Goal: Information Seeking & Learning: Find specific fact

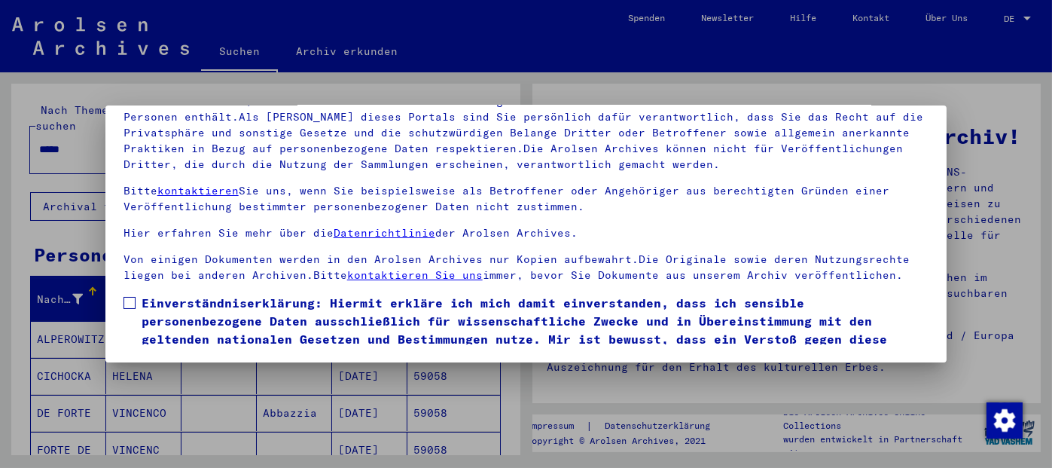
scroll to position [56, 0]
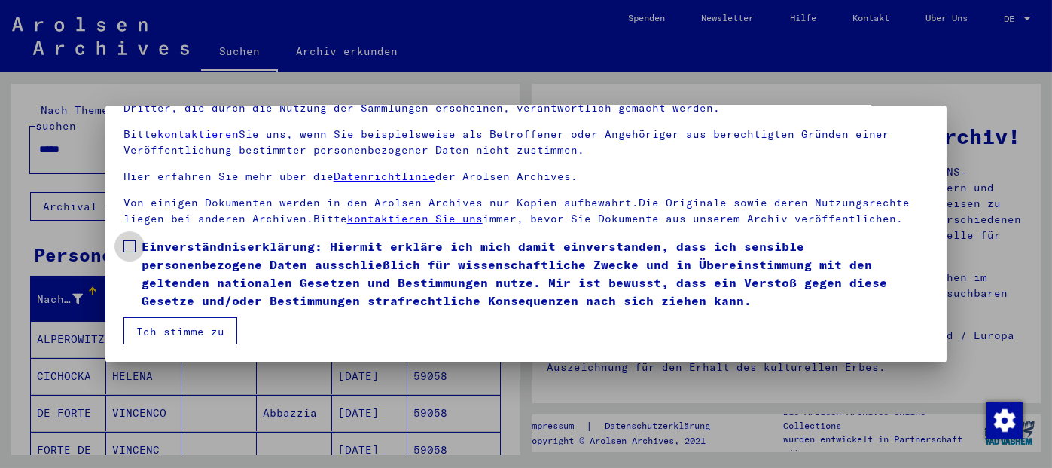
click at [127, 240] on span at bounding box center [129, 246] width 12 height 12
click at [194, 326] on button "Ich stimme zu" at bounding box center [180, 331] width 114 height 29
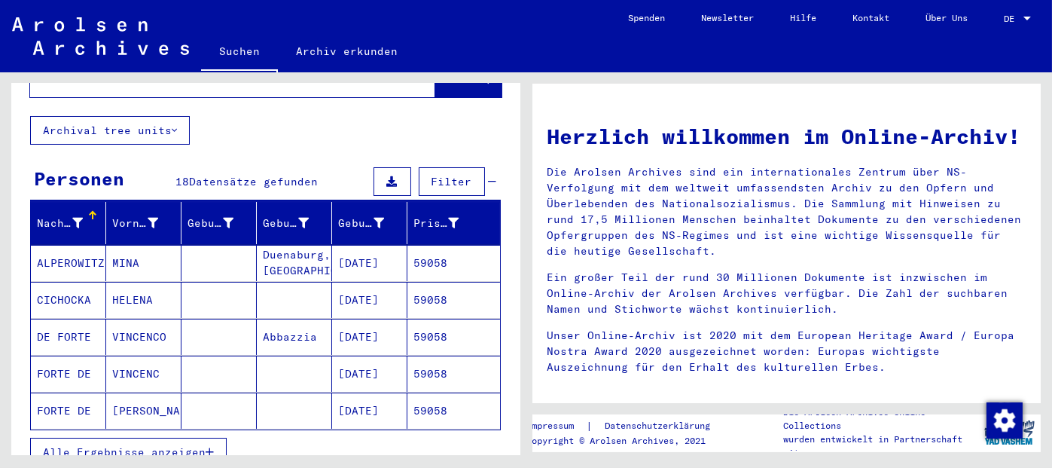
scroll to position [151, 0]
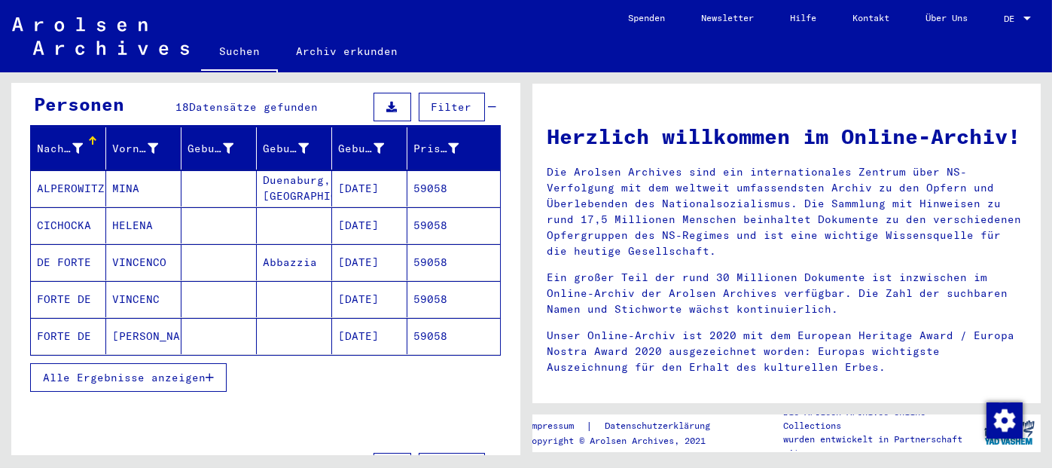
click at [209, 372] on icon "button" at bounding box center [210, 377] width 8 height 11
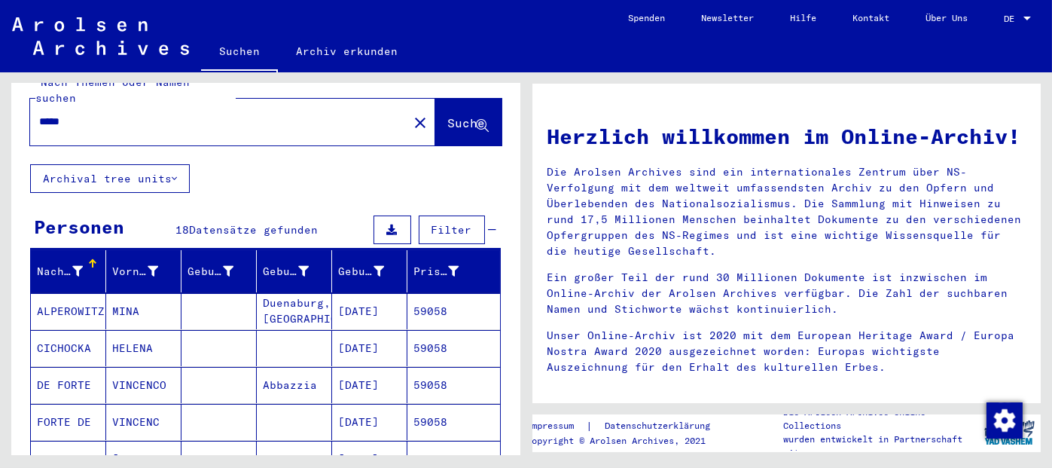
scroll to position [0, 0]
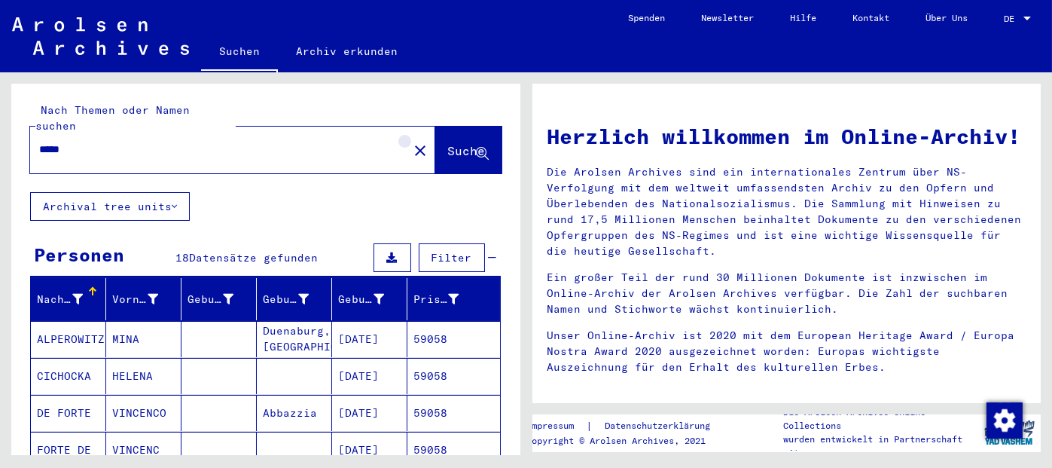
drag, startPoint x: 387, startPoint y: 136, endPoint x: 334, endPoint y: 145, distance: 53.6
click at [411, 142] on mat-icon "close" at bounding box center [420, 151] width 18 height 18
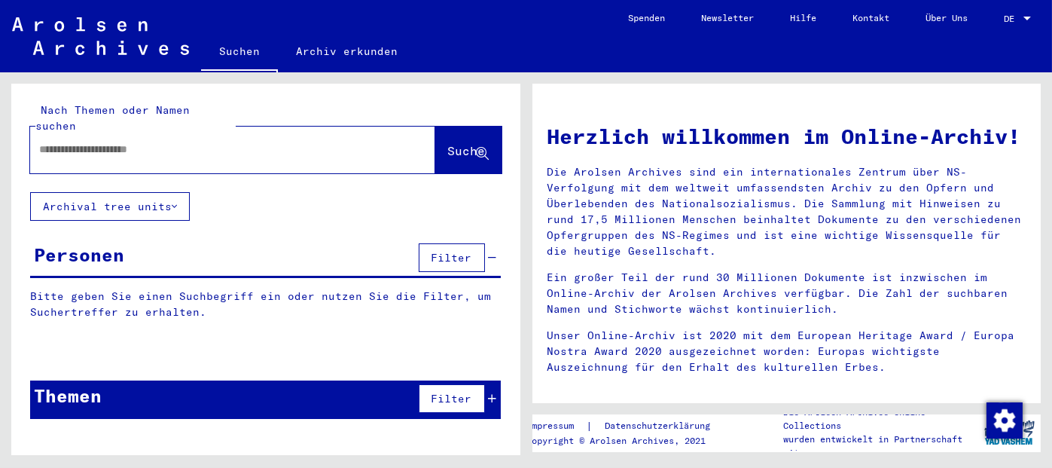
click at [291, 145] on div at bounding box center [210, 150] width 360 height 34
click at [244, 142] on input "text" at bounding box center [214, 150] width 351 height 16
click at [448, 144] on span "Suche" at bounding box center [468, 152] width 41 height 16
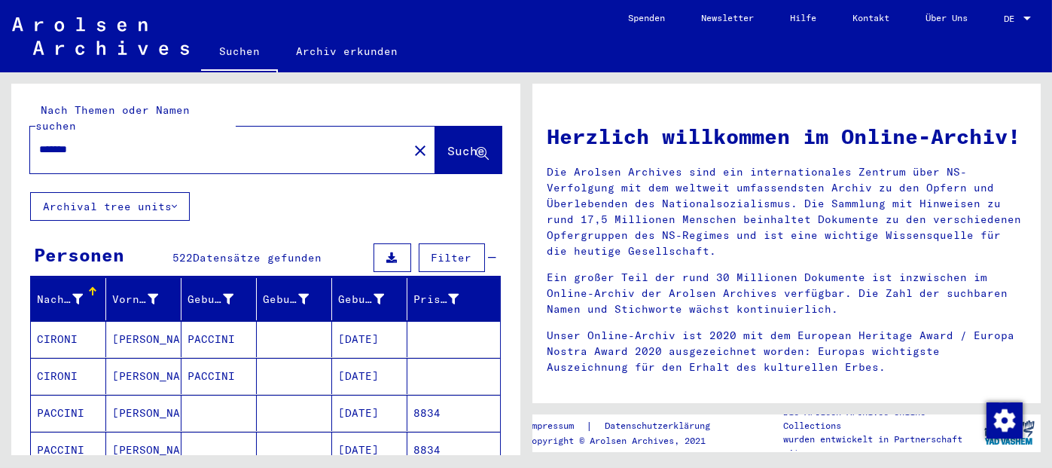
click at [423, 395] on mat-cell "8834" at bounding box center [453, 413] width 93 height 36
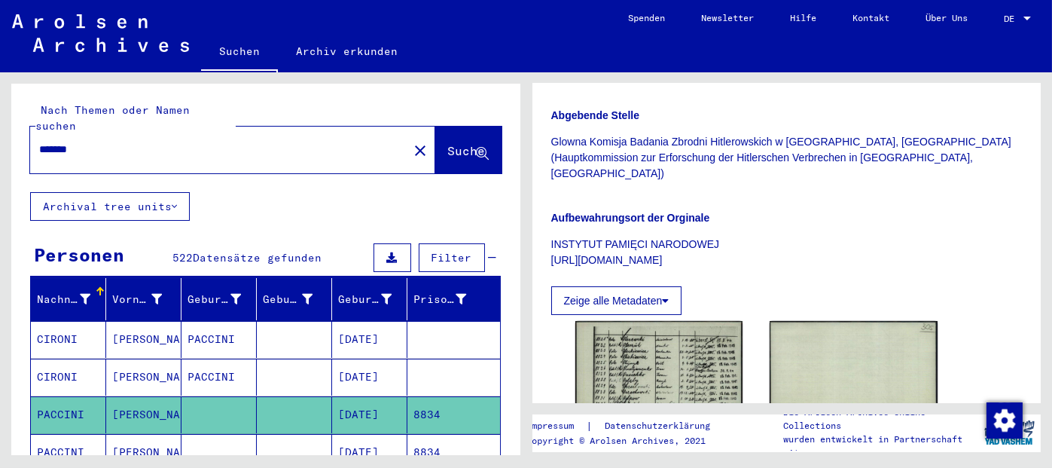
scroll to position [301, 0]
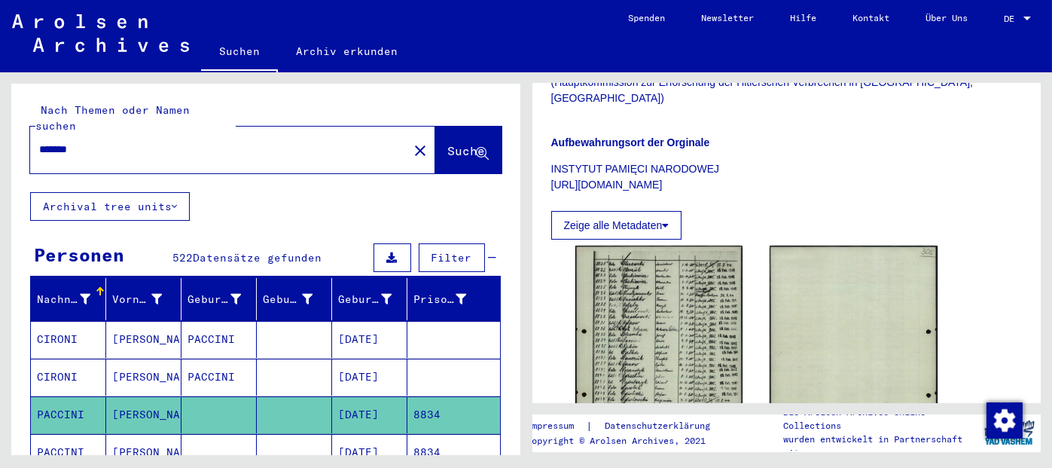
click at [410, 436] on mat-cell "8834" at bounding box center [453, 452] width 93 height 37
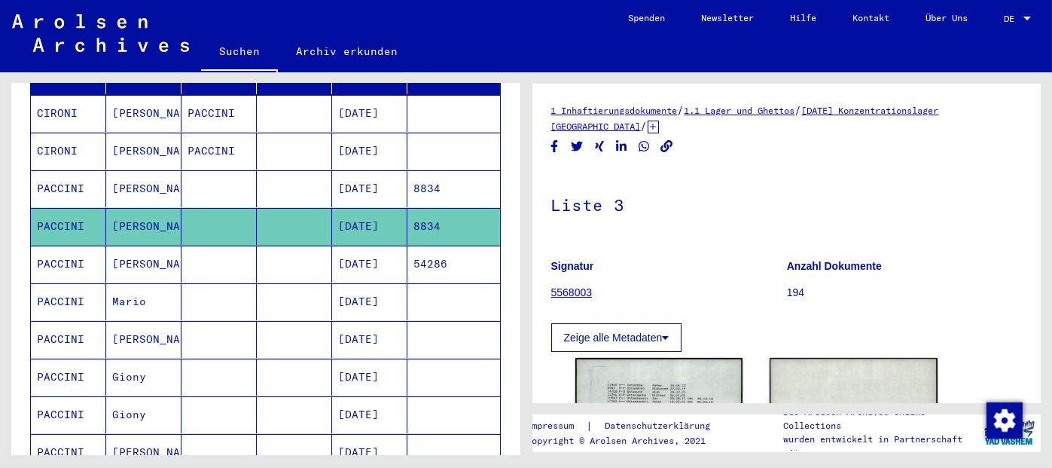
scroll to position [301, 0]
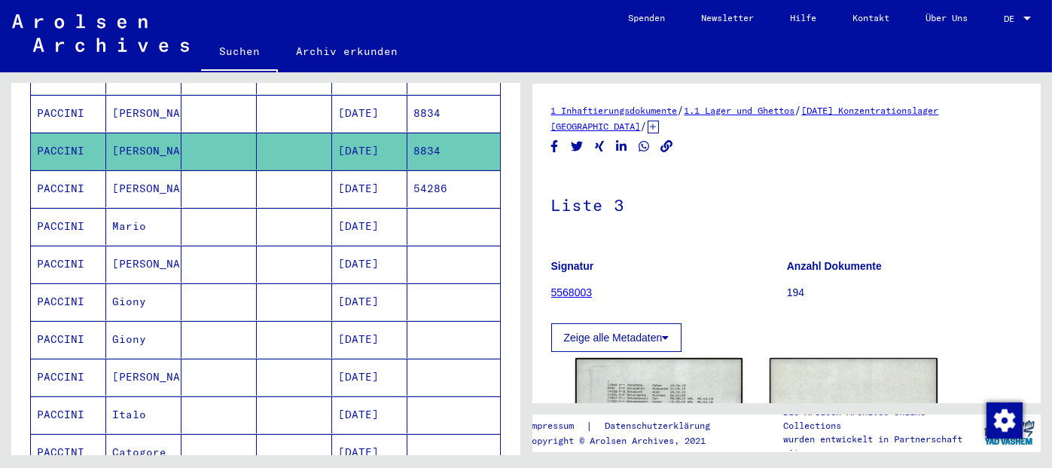
click at [422, 174] on mat-cell "54286" at bounding box center [453, 188] width 93 height 37
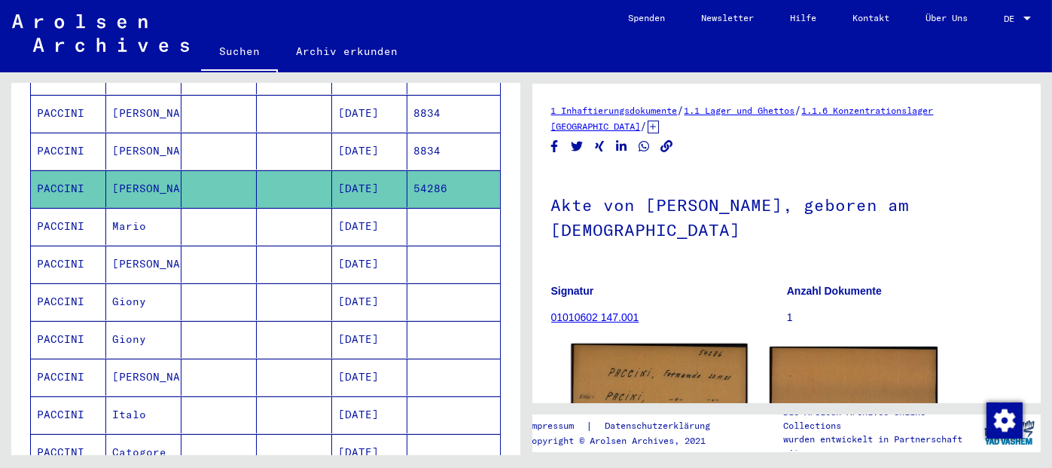
click at [652, 390] on img at bounding box center [659, 401] width 176 height 117
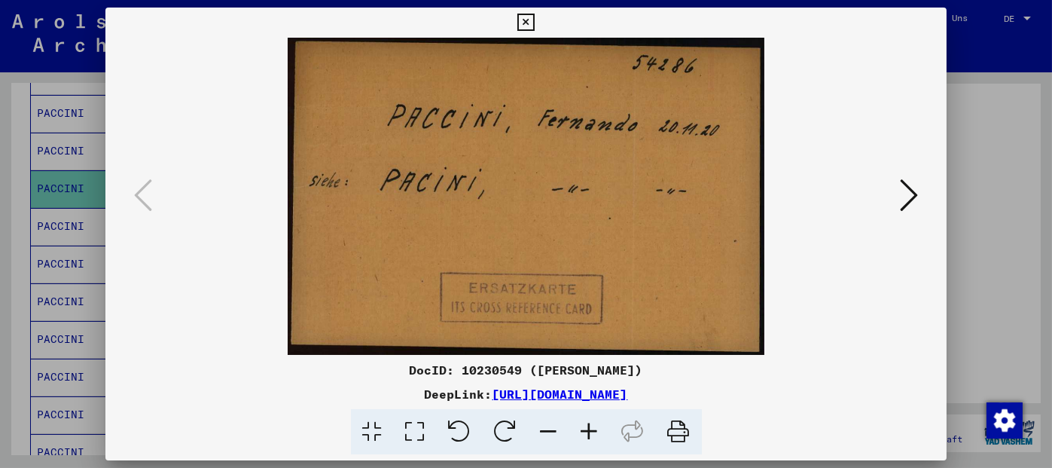
click at [907, 198] on icon at bounding box center [909, 195] width 18 height 36
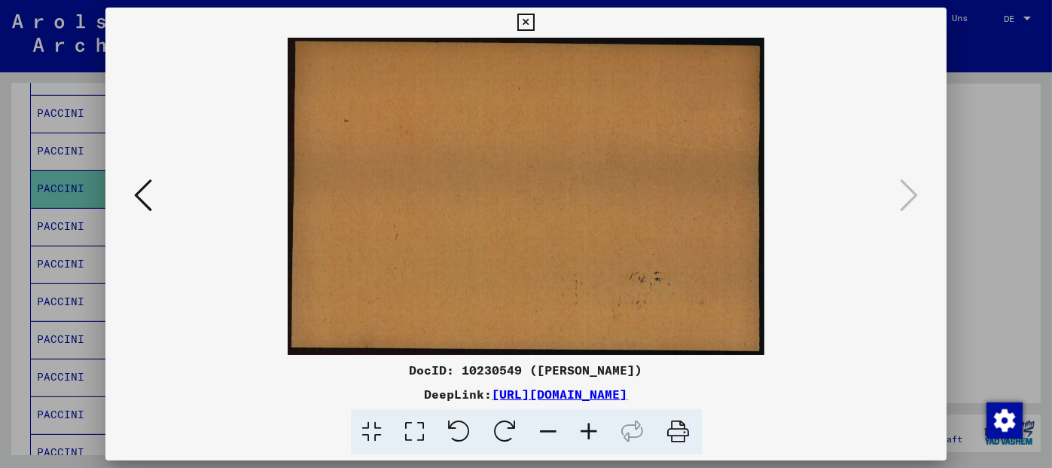
click at [528, 30] on icon at bounding box center [525, 23] width 17 height 18
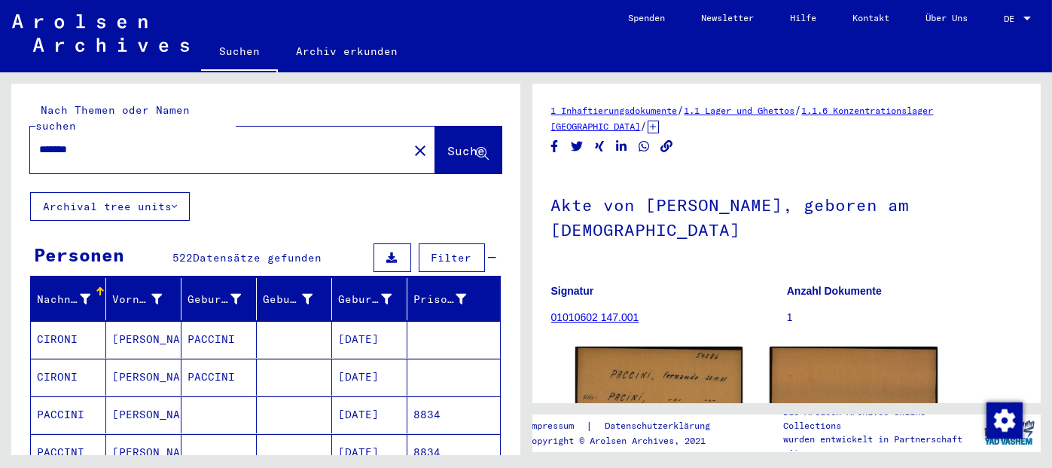
click at [63, 142] on input "*******" at bounding box center [219, 150] width 360 height 16
type input "******"
click at [448, 143] on span "Suche" at bounding box center [467, 150] width 38 height 15
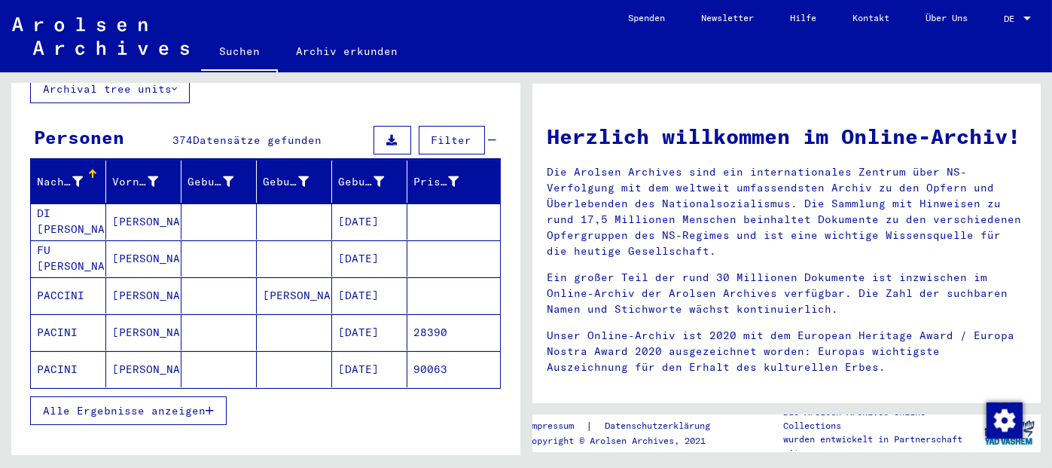
scroll to position [151, 0]
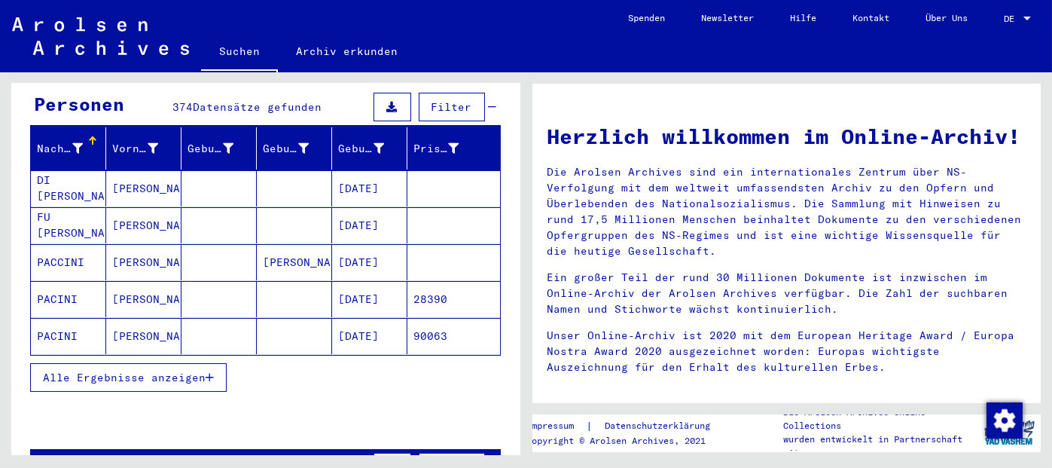
click at [211, 372] on icon "button" at bounding box center [210, 377] width 8 height 11
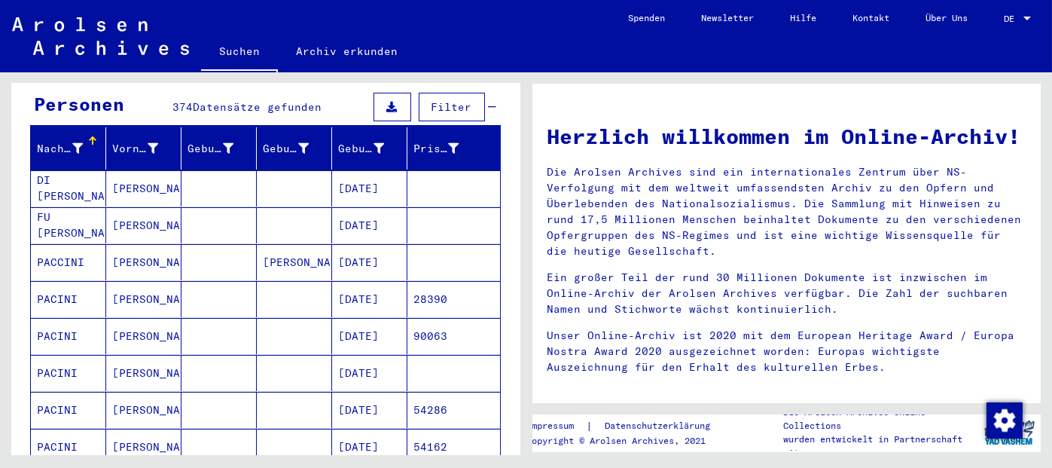
click at [415, 392] on mat-cell "54286" at bounding box center [453, 410] width 93 height 36
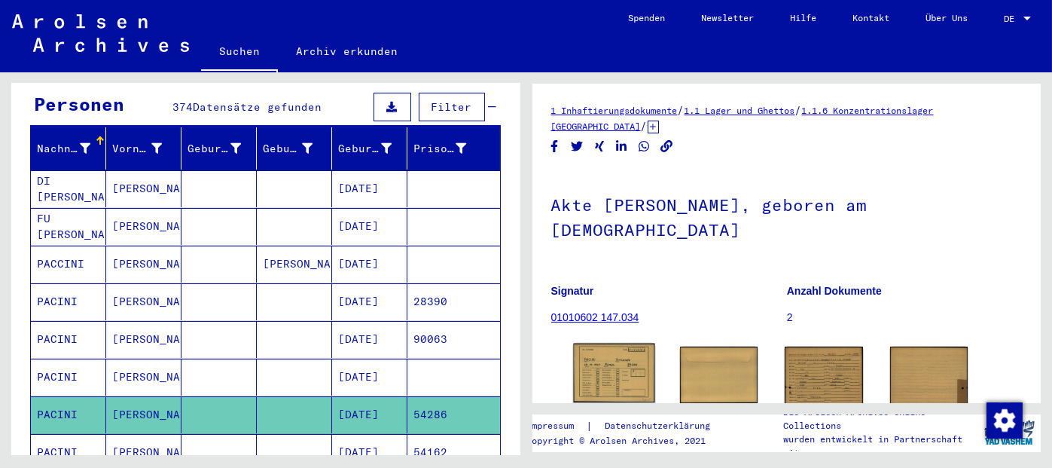
click at [604, 374] on img at bounding box center [614, 372] width 82 height 59
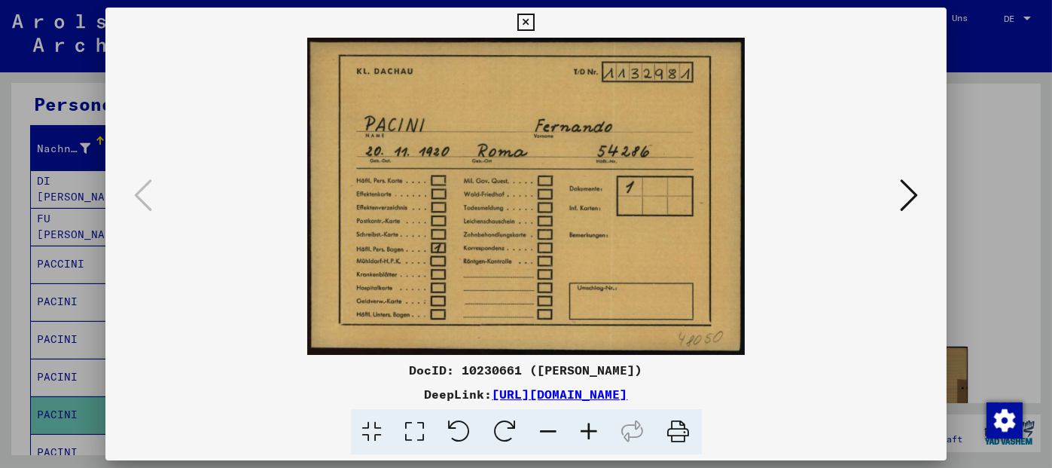
click at [913, 198] on icon at bounding box center [909, 195] width 18 height 36
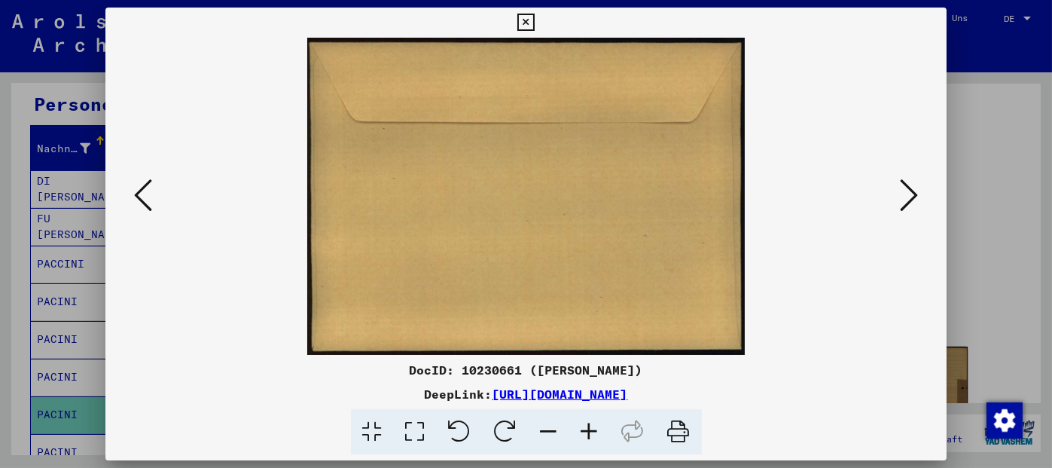
click at [913, 198] on icon at bounding box center [909, 195] width 18 height 36
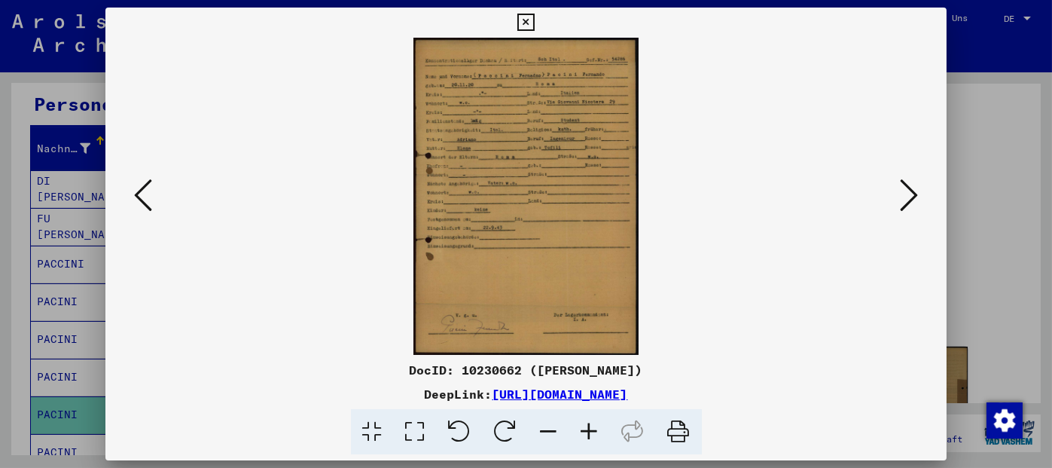
click at [583, 430] on icon at bounding box center [589, 432] width 41 height 46
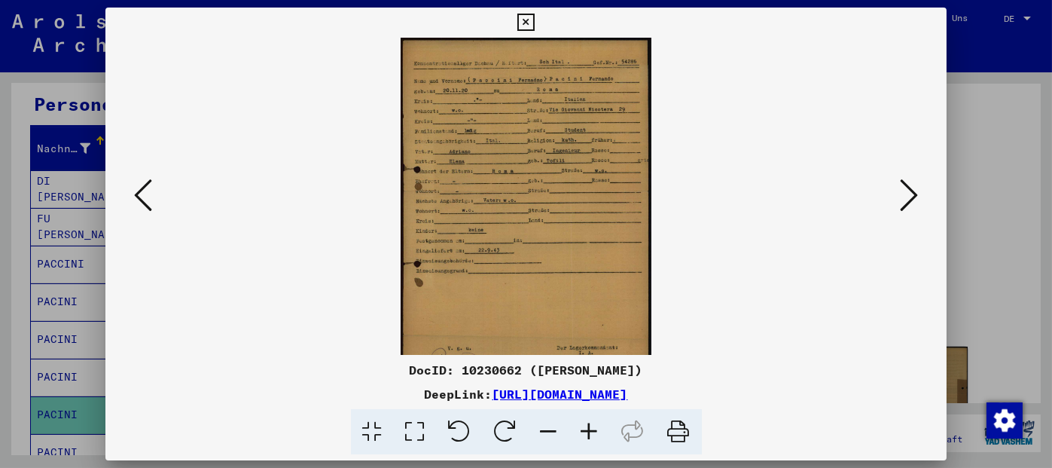
click at [583, 430] on icon at bounding box center [589, 432] width 41 height 46
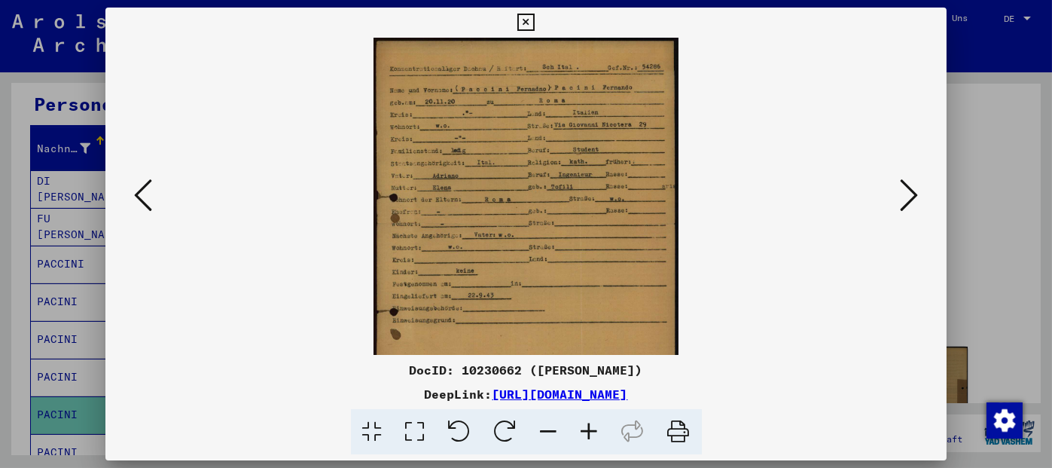
click at [583, 430] on icon at bounding box center [589, 432] width 41 height 46
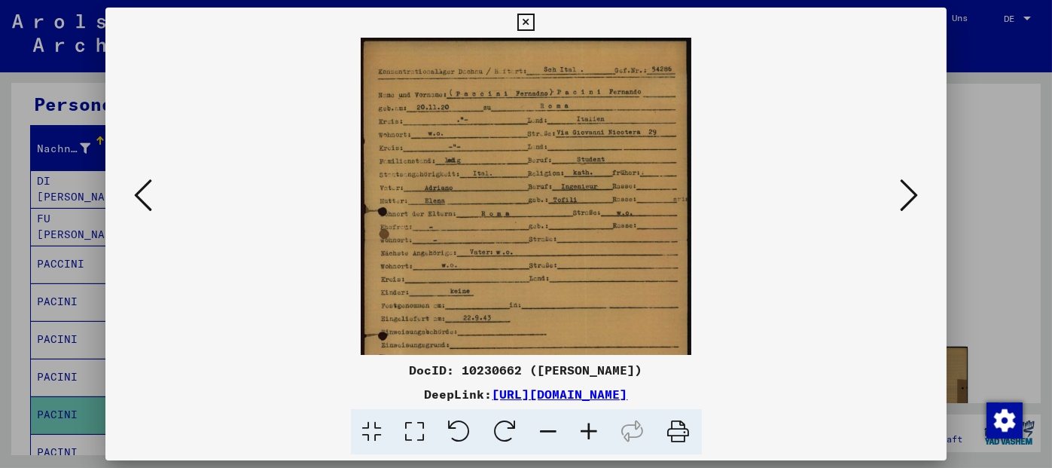
click at [583, 430] on icon at bounding box center [589, 432] width 41 height 46
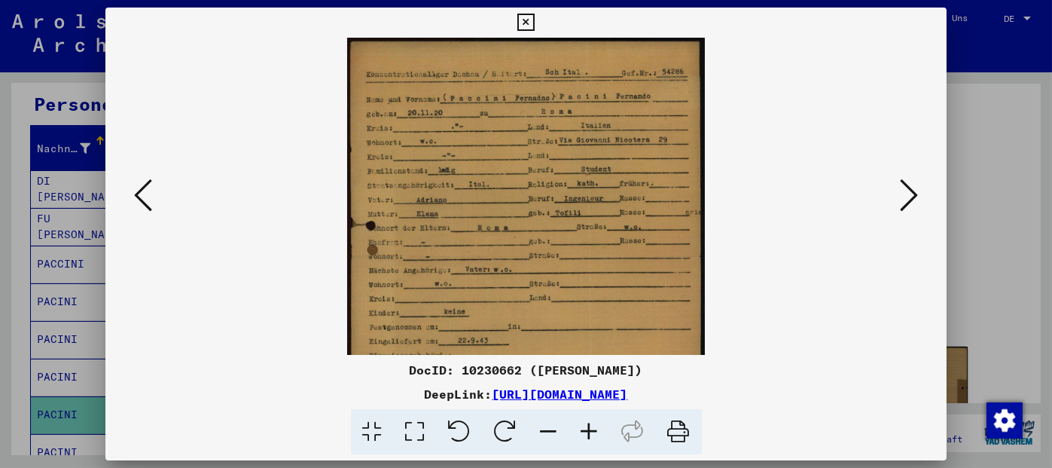
click at [583, 430] on icon at bounding box center [589, 432] width 41 height 46
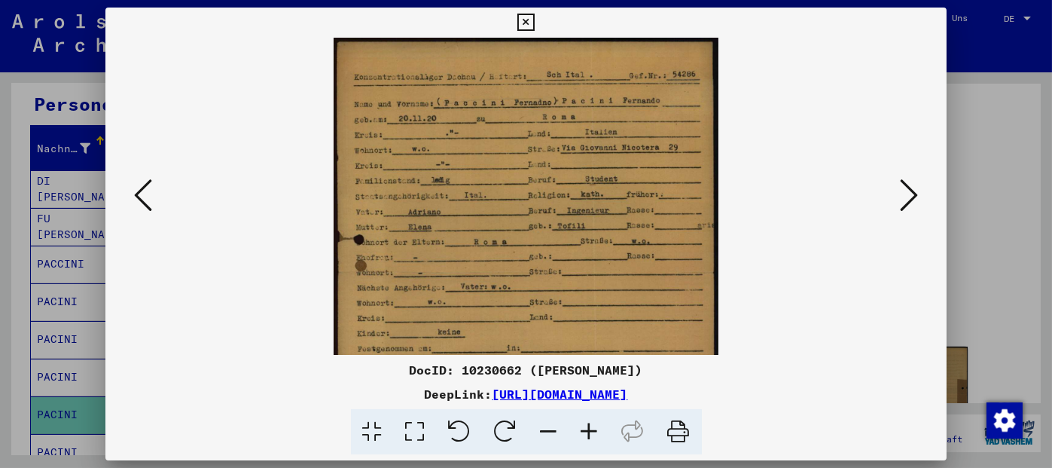
click at [583, 430] on icon at bounding box center [589, 432] width 41 height 46
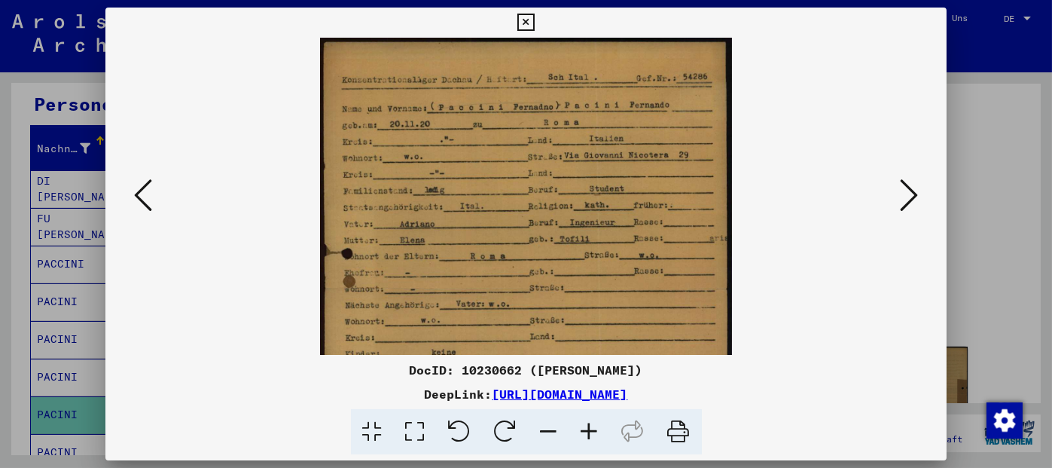
click at [583, 430] on icon at bounding box center [589, 432] width 41 height 46
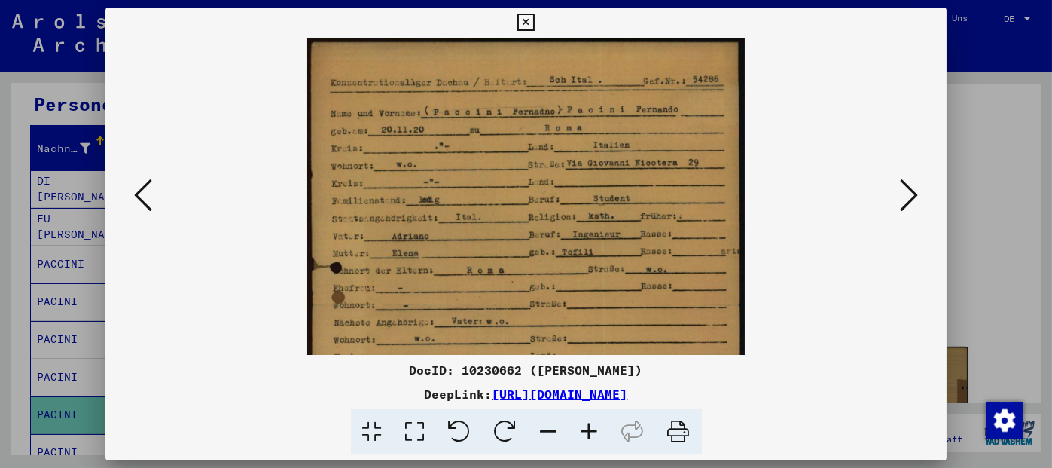
click at [583, 430] on icon at bounding box center [589, 432] width 41 height 46
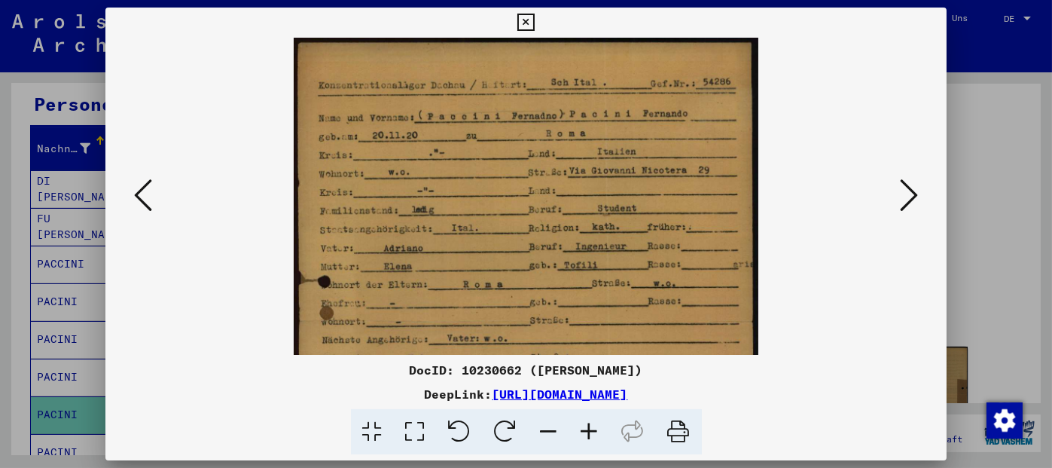
click at [583, 430] on icon at bounding box center [589, 432] width 41 height 46
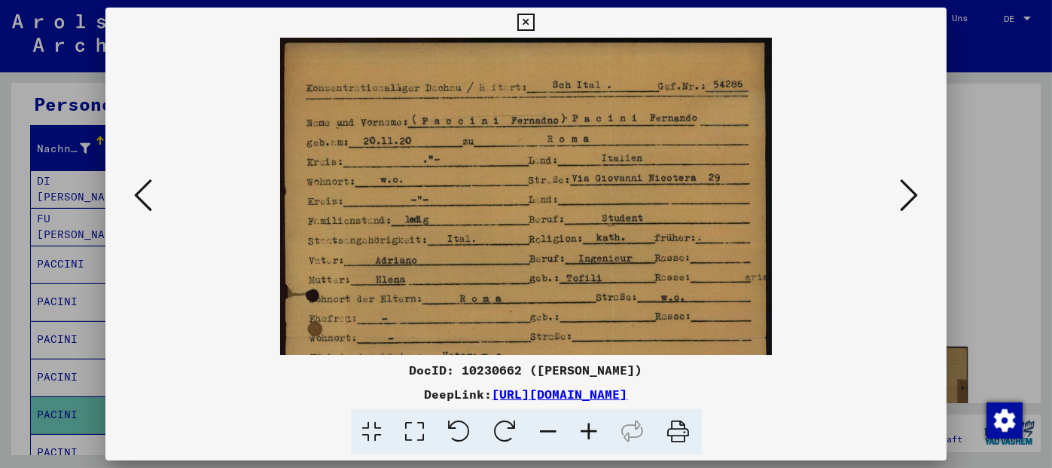
click at [583, 430] on icon at bounding box center [589, 432] width 41 height 46
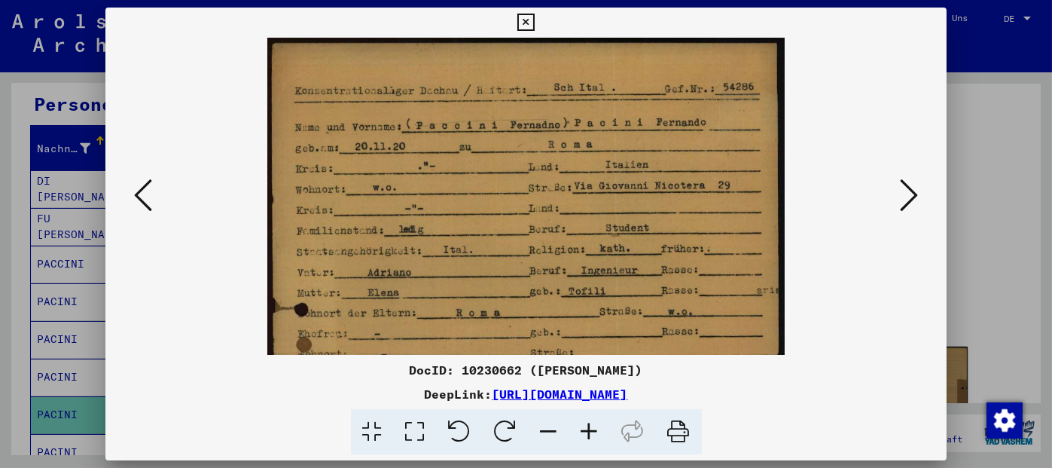
click at [583, 430] on icon at bounding box center [589, 432] width 41 height 46
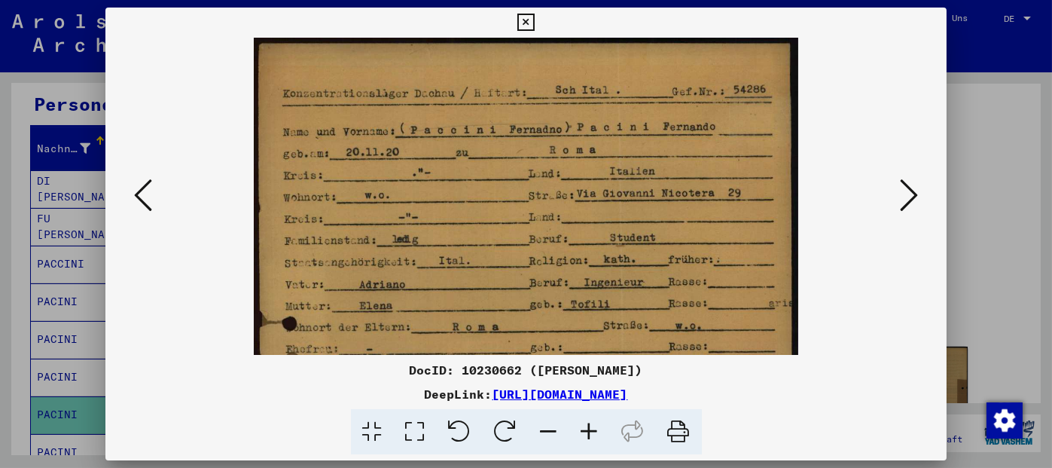
click at [583, 430] on icon at bounding box center [589, 432] width 41 height 46
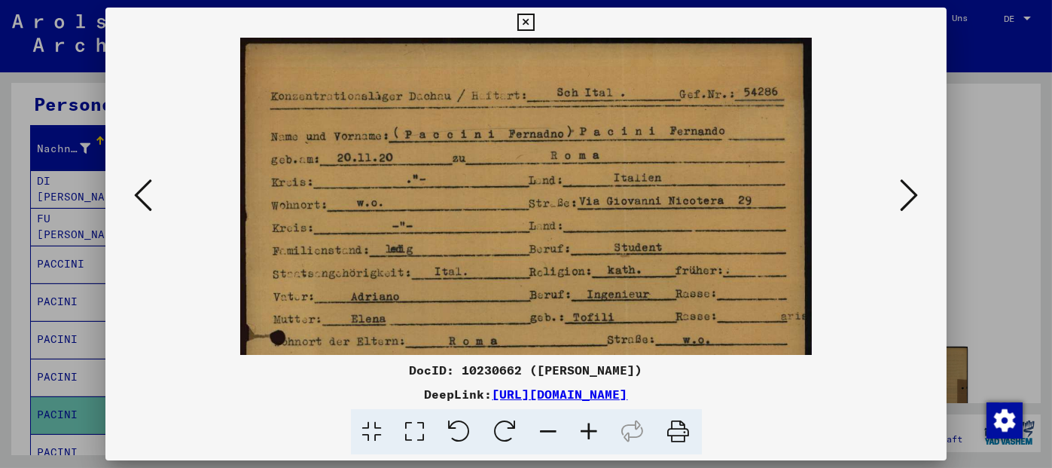
click at [583, 430] on icon at bounding box center [589, 432] width 41 height 46
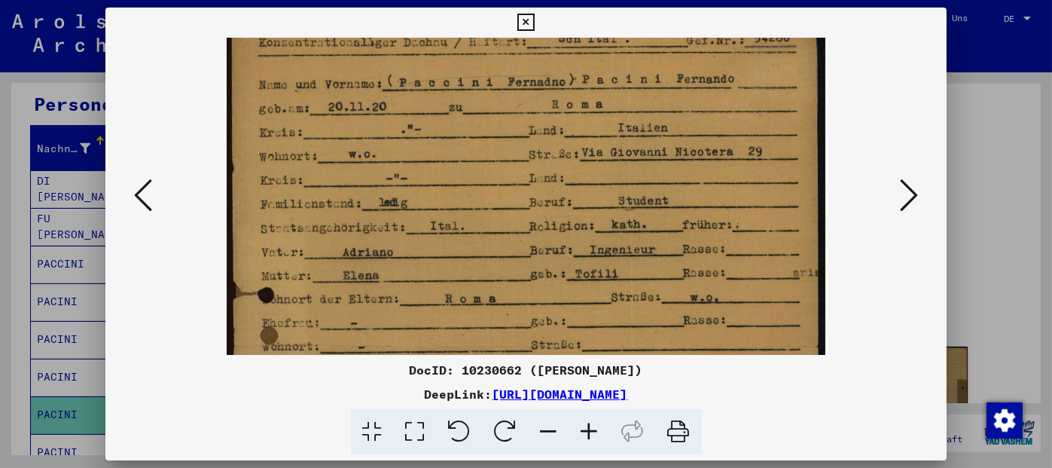
scroll to position [104, 0]
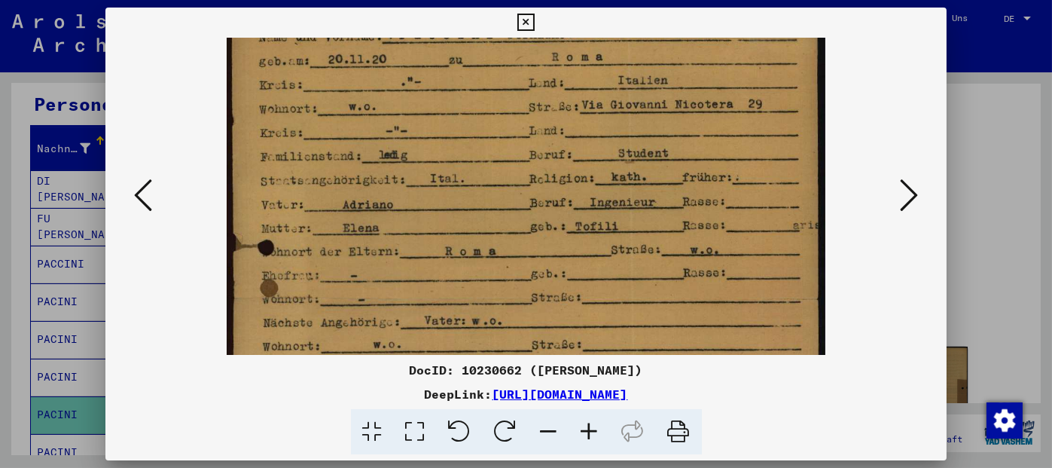
drag, startPoint x: 508, startPoint y: 322, endPoint x: 507, endPoint y: 218, distance: 103.2
click at [507, 218] on img at bounding box center [526, 356] width 598 height 844
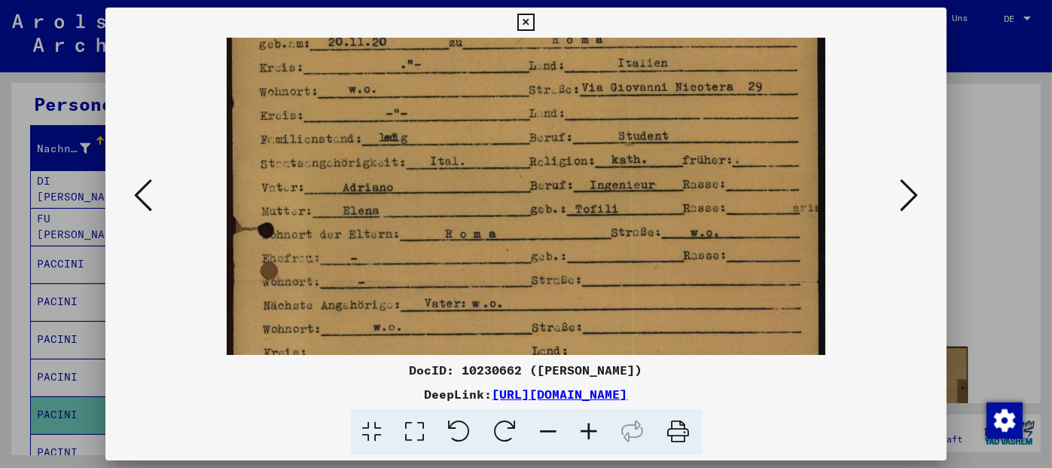
scroll to position [163, 0]
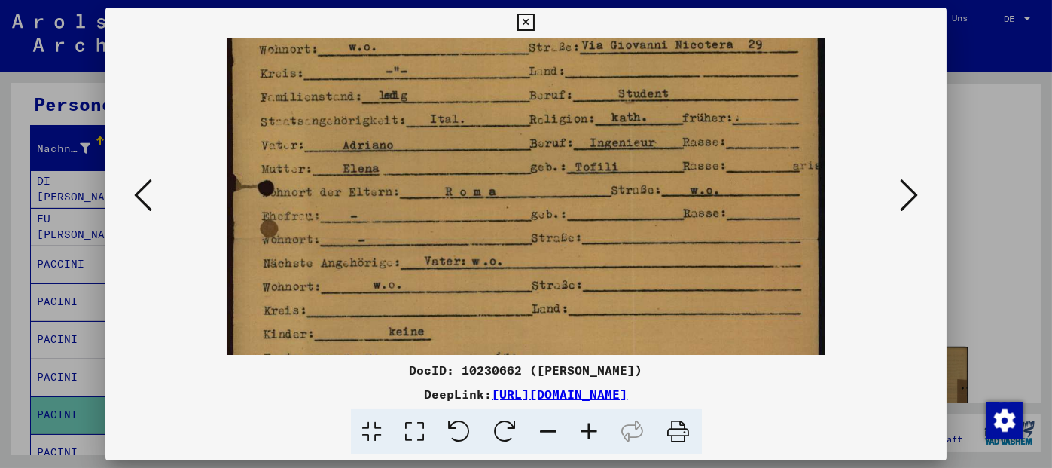
drag, startPoint x: 502, startPoint y: 302, endPoint x: 501, endPoint y: 242, distance: 59.5
click at [501, 242] on img at bounding box center [526, 296] width 598 height 844
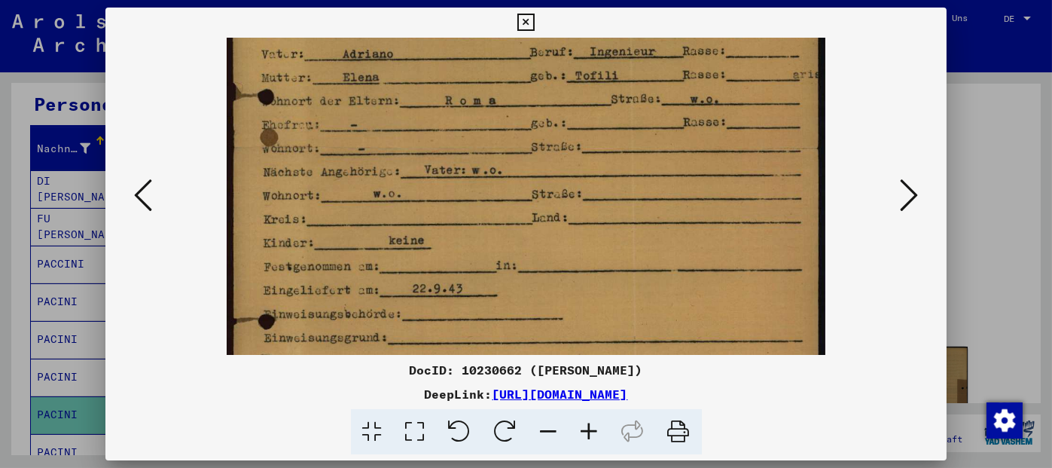
drag, startPoint x: 492, startPoint y: 282, endPoint x: 495, endPoint y: 192, distance: 90.4
click at [495, 192] on img at bounding box center [526, 205] width 598 height 844
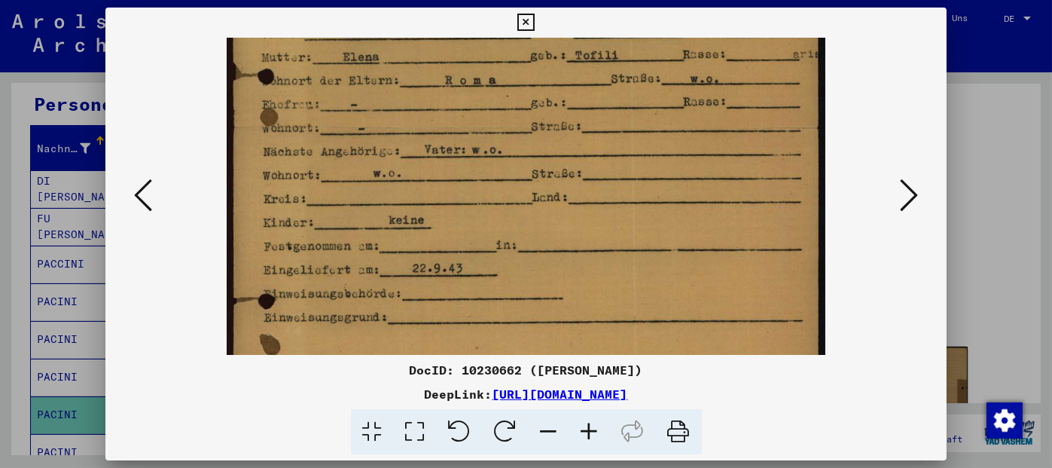
scroll to position [315, 0]
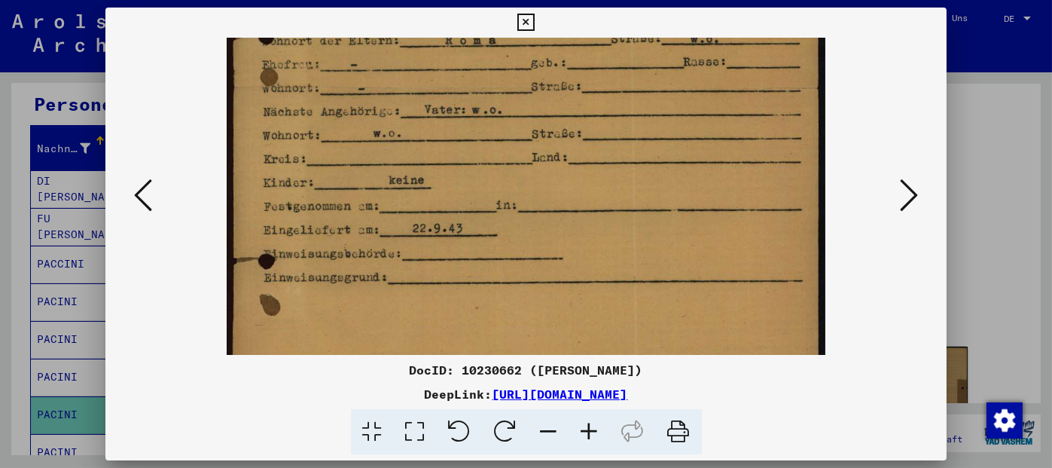
drag, startPoint x: 478, startPoint y: 292, endPoint x: 482, endPoint y: 234, distance: 58.1
click at [482, 234] on img at bounding box center [526, 145] width 598 height 844
click at [528, 22] on icon at bounding box center [525, 23] width 17 height 18
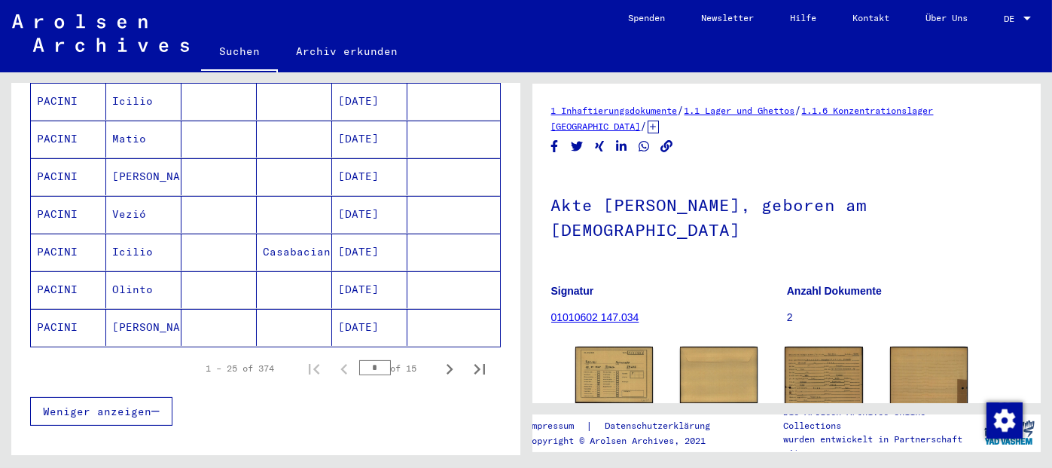
scroll to position [923, 0]
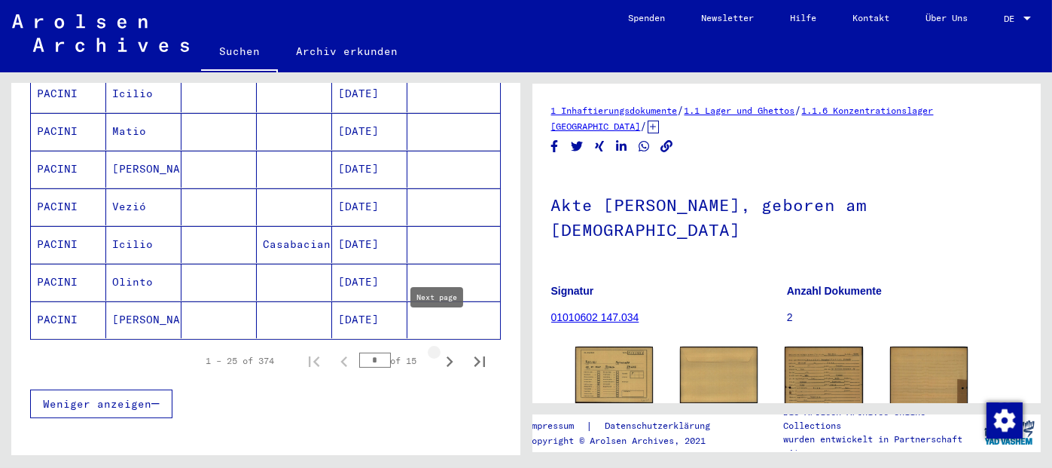
click at [439, 351] on icon "Next page" at bounding box center [449, 361] width 21 height 21
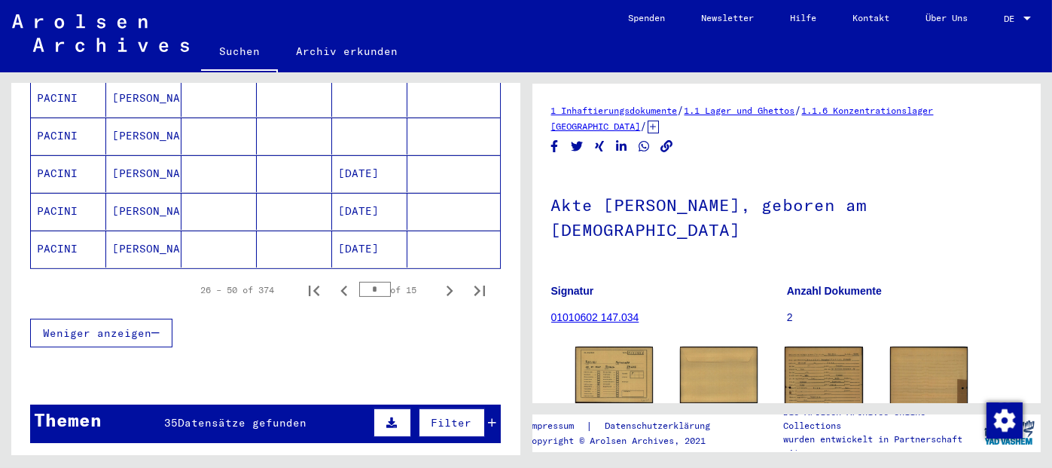
scroll to position [1010, 0]
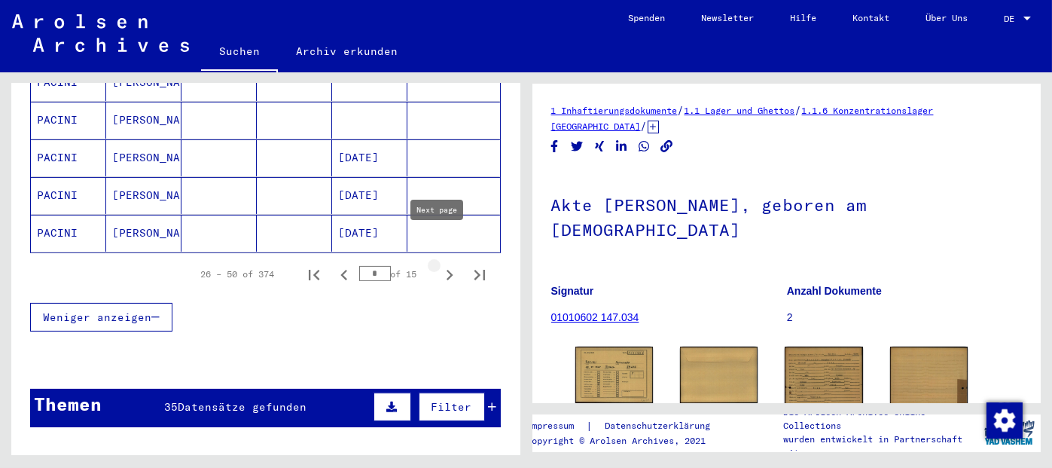
click at [447, 270] on icon "Next page" at bounding box center [450, 275] width 7 height 11
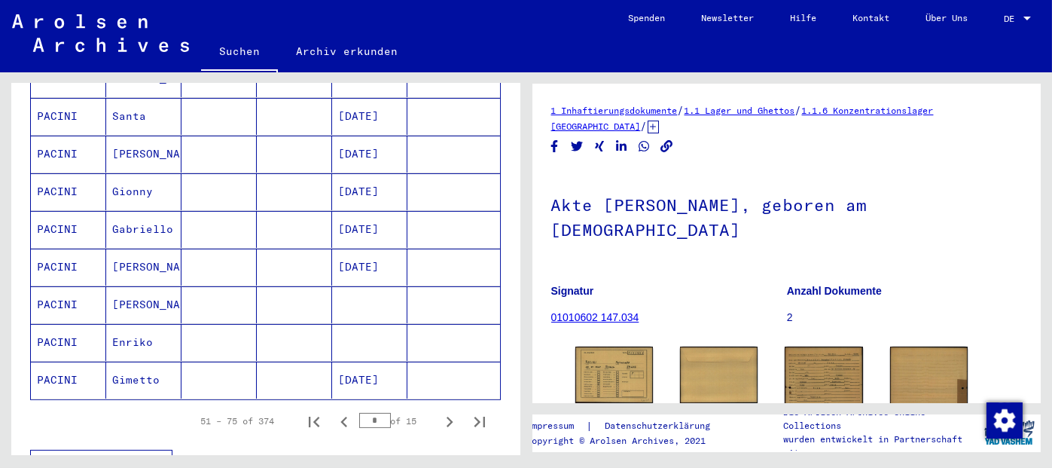
scroll to position [1000, 0]
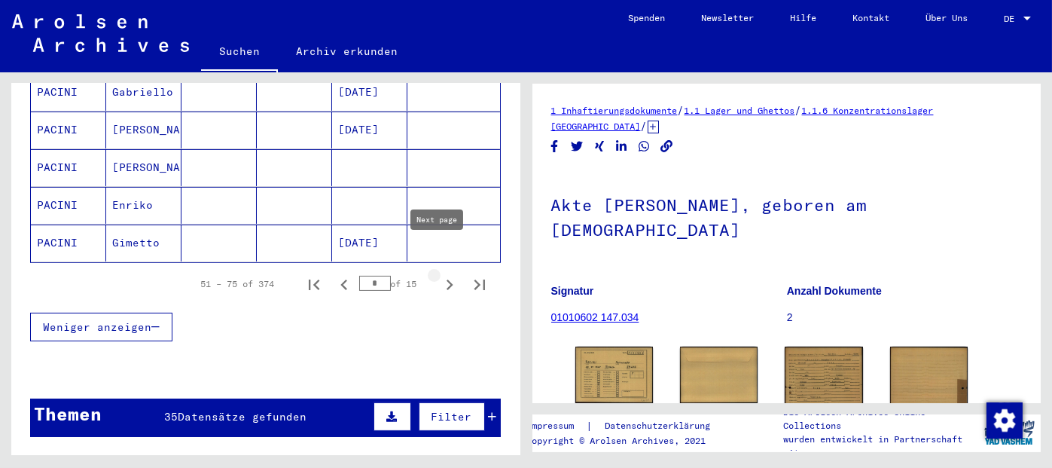
click at [439, 274] on icon "Next page" at bounding box center [449, 284] width 21 height 21
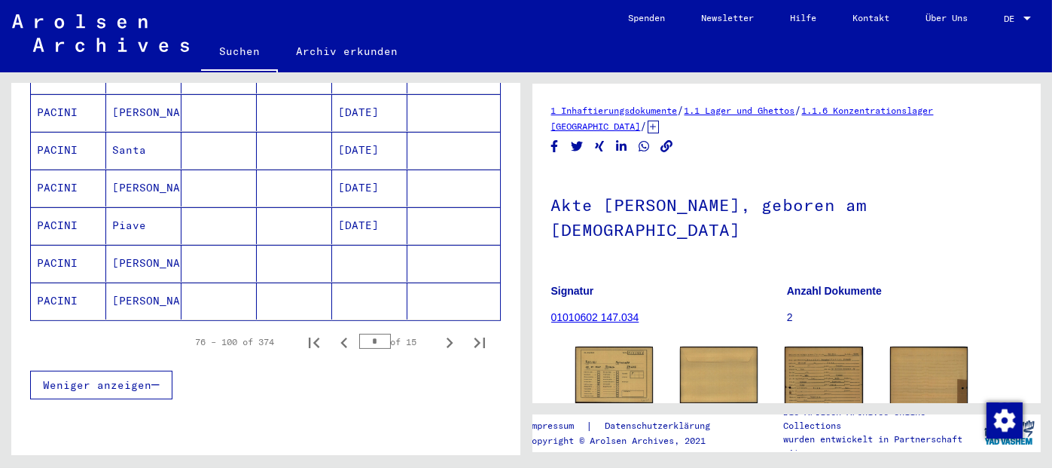
scroll to position [926, 0]
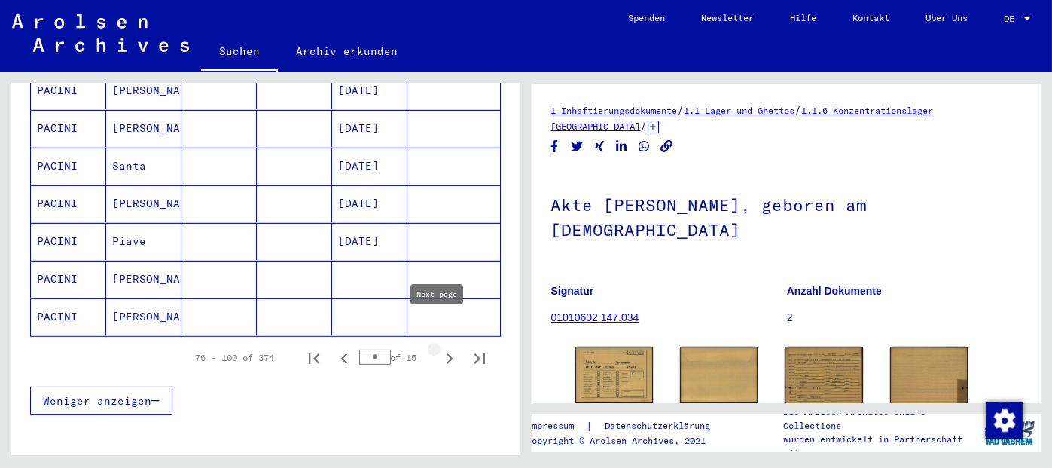
click at [441, 348] on icon "Next page" at bounding box center [449, 358] width 21 height 21
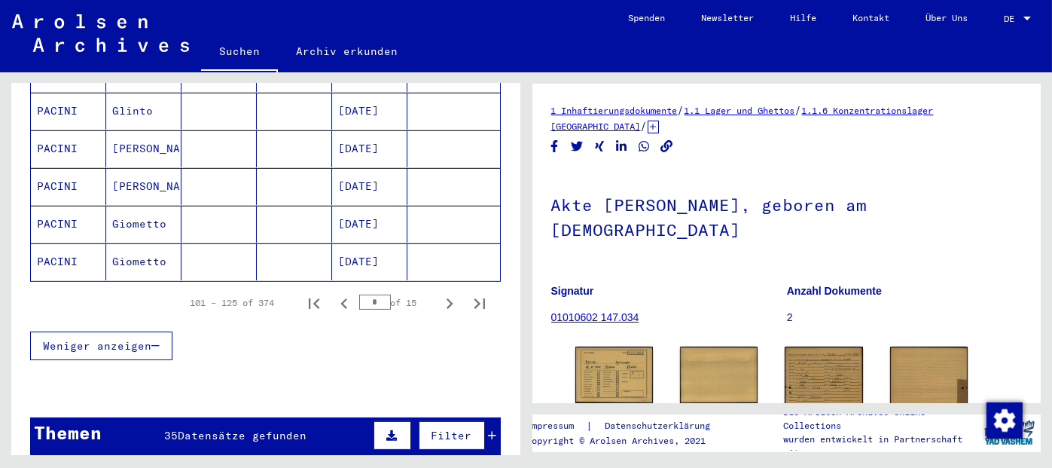
scroll to position [1062, 0]
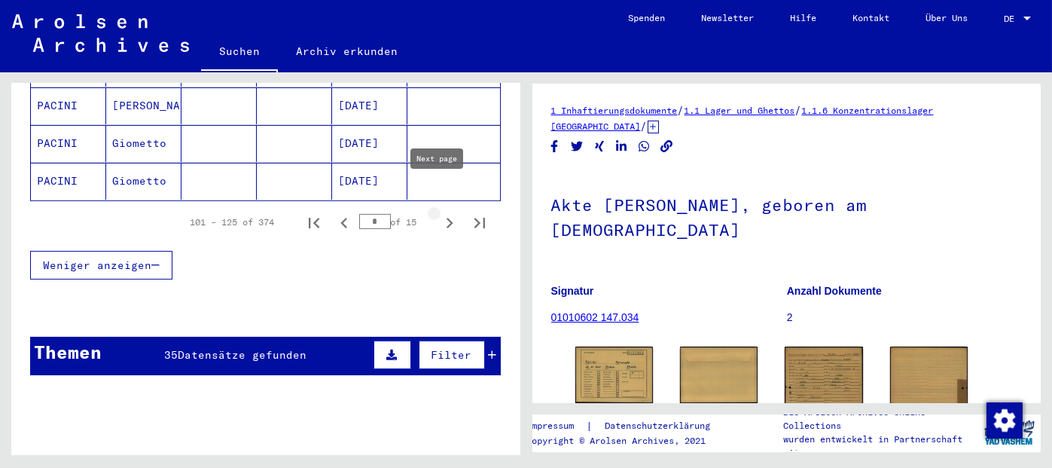
click at [447, 218] on icon "Next page" at bounding box center [450, 223] width 7 height 11
type input "*"
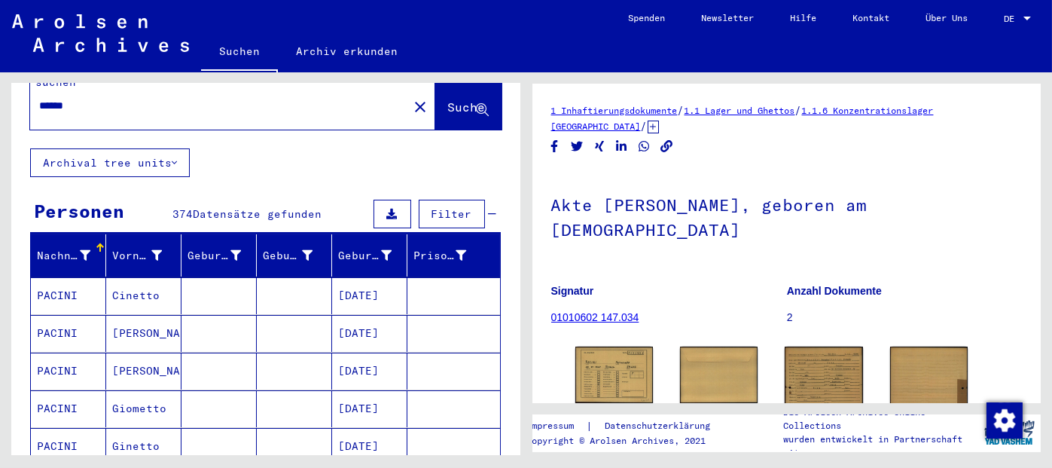
scroll to position [0, 0]
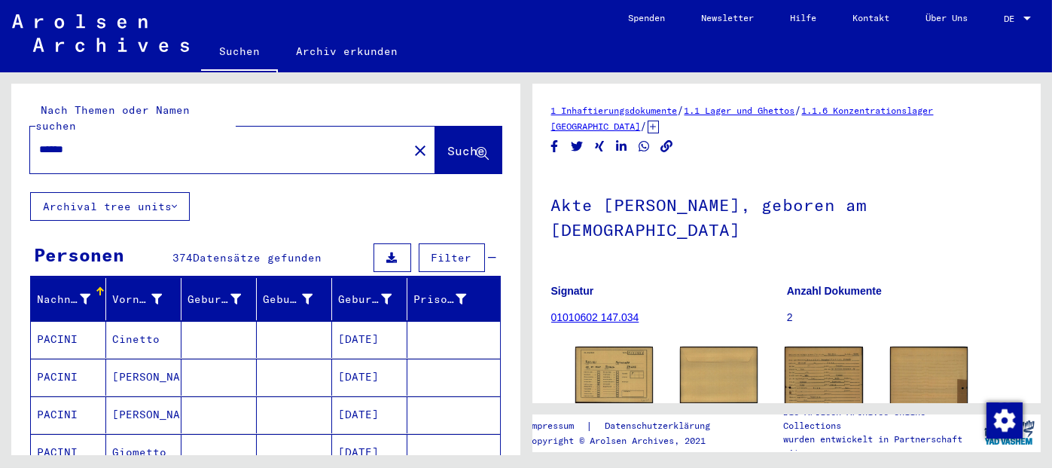
click at [56, 142] on input "******" at bounding box center [219, 150] width 360 height 16
click at [122, 142] on input "*******" at bounding box center [219, 150] width 360 height 16
type input "**********"
click at [448, 143] on span "Suche" at bounding box center [467, 150] width 38 height 15
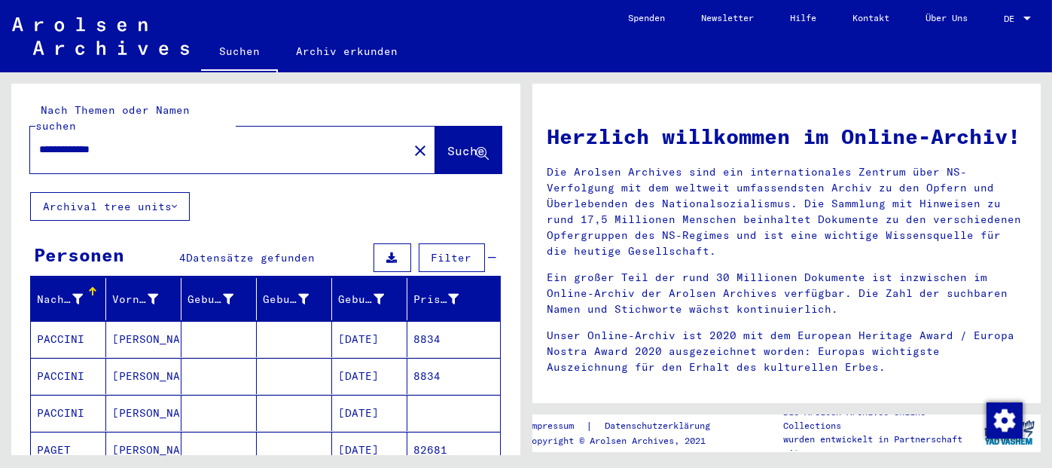
click at [416, 358] on mat-cell "8834" at bounding box center [453, 376] width 93 height 36
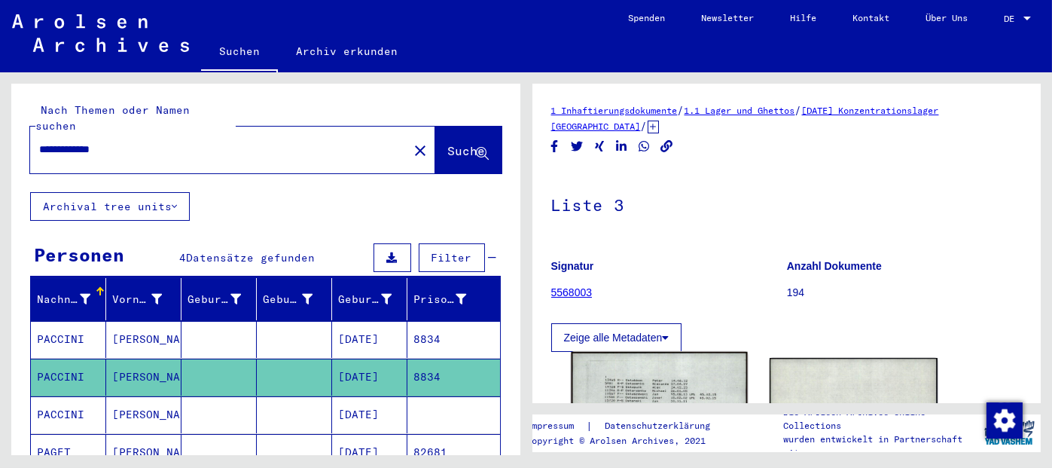
click at [653, 379] on img at bounding box center [659, 476] width 176 height 248
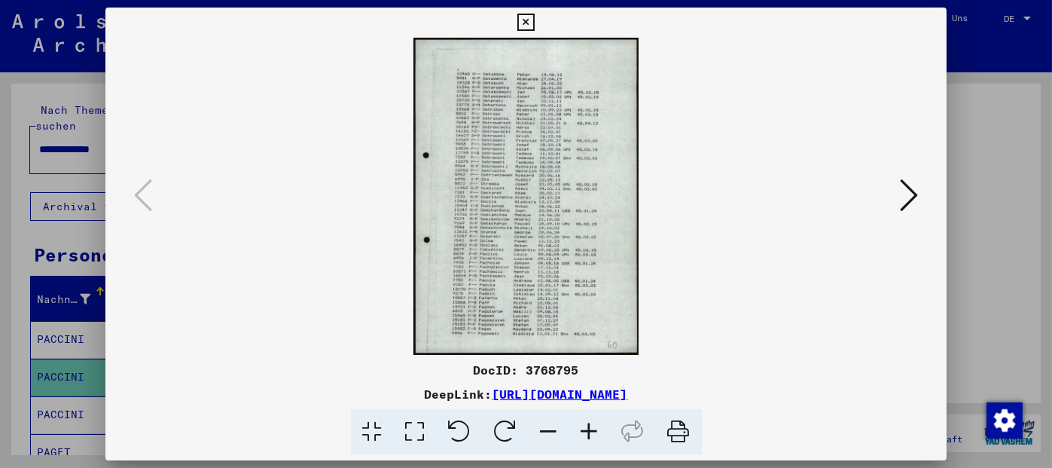
click at [583, 434] on icon at bounding box center [589, 432] width 41 height 46
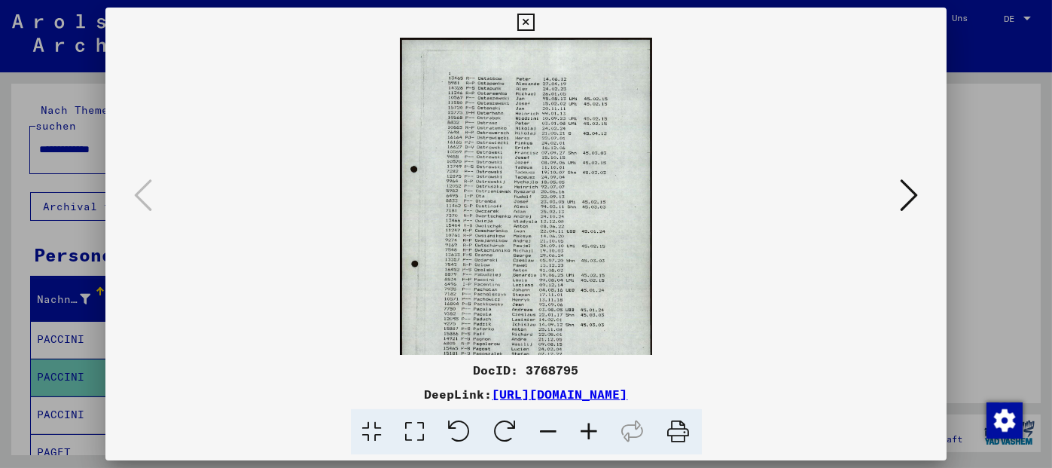
click at [583, 434] on icon at bounding box center [589, 432] width 41 height 46
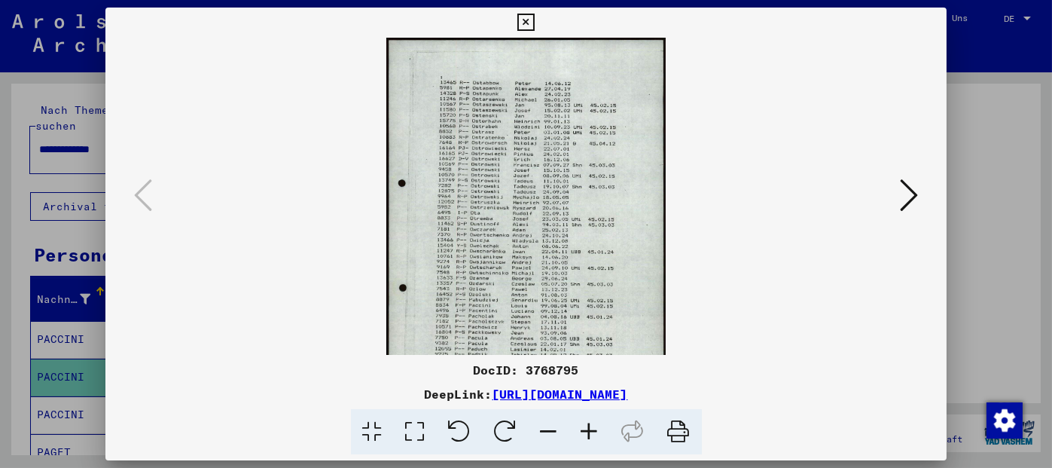
click at [583, 434] on icon at bounding box center [589, 432] width 41 height 46
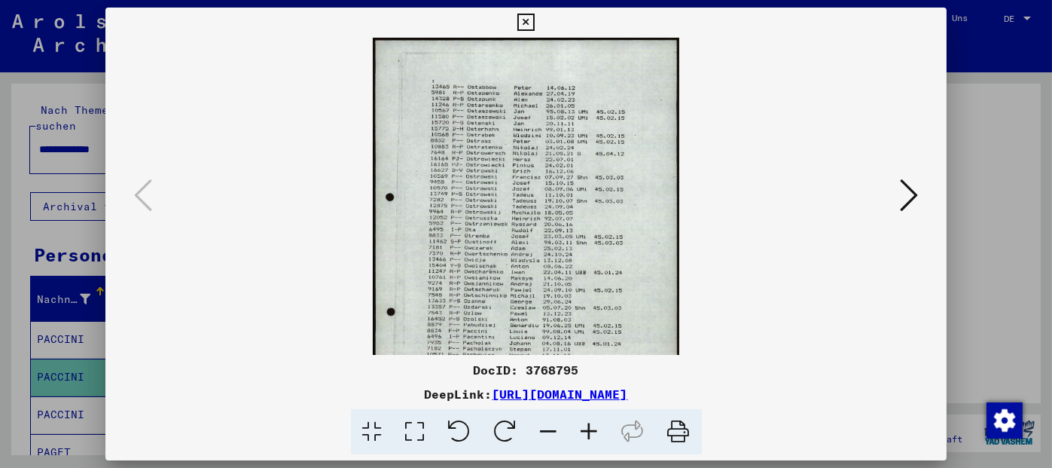
click at [583, 434] on icon at bounding box center [589, 432] width 41 height 46
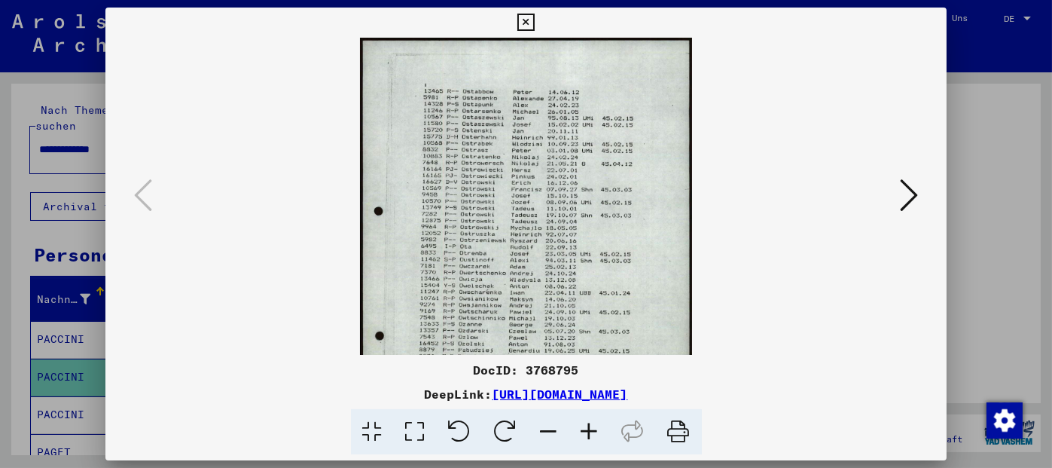
click at [583, 434] on icon at bounding box center [589, 432] width 41 height 46
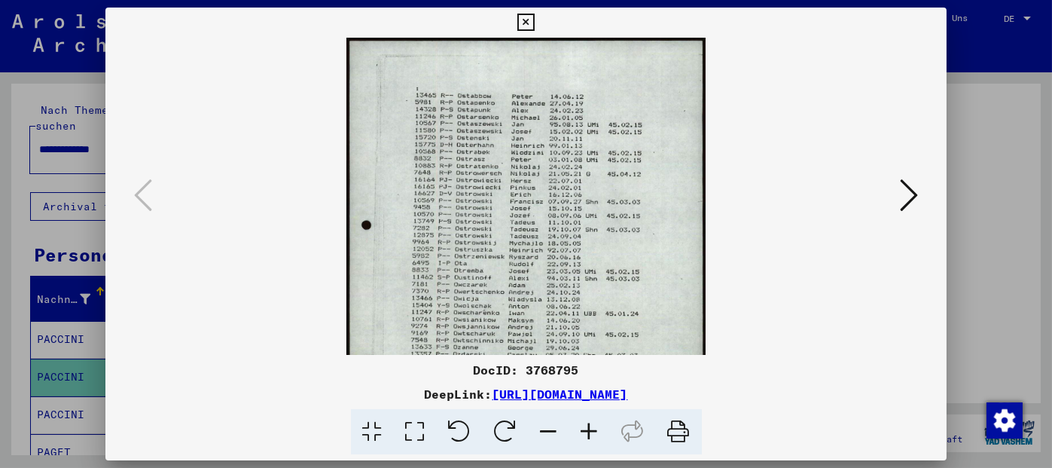
click at [583, 434] on icon at bounding box center [589, 432] width 41 height 46
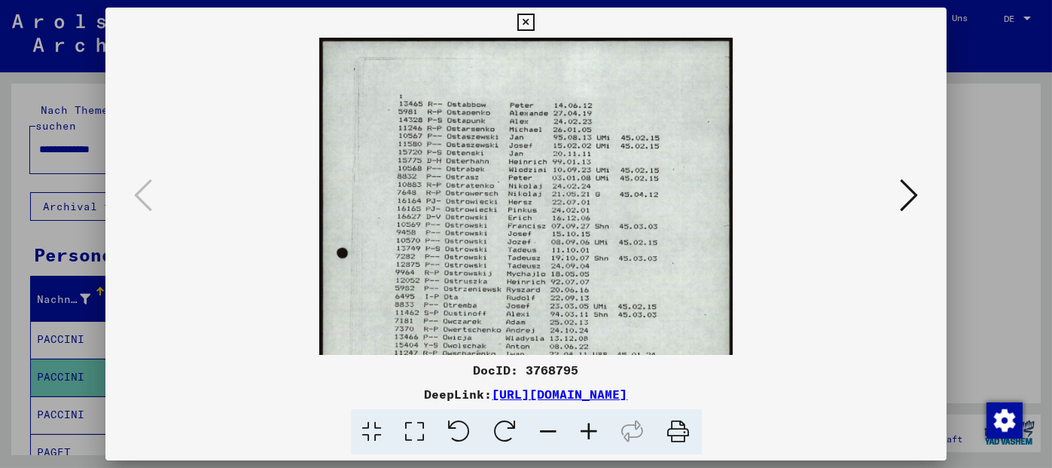
click at [583, 434] on icon at bounding box center [589, 432] width 41 height 46
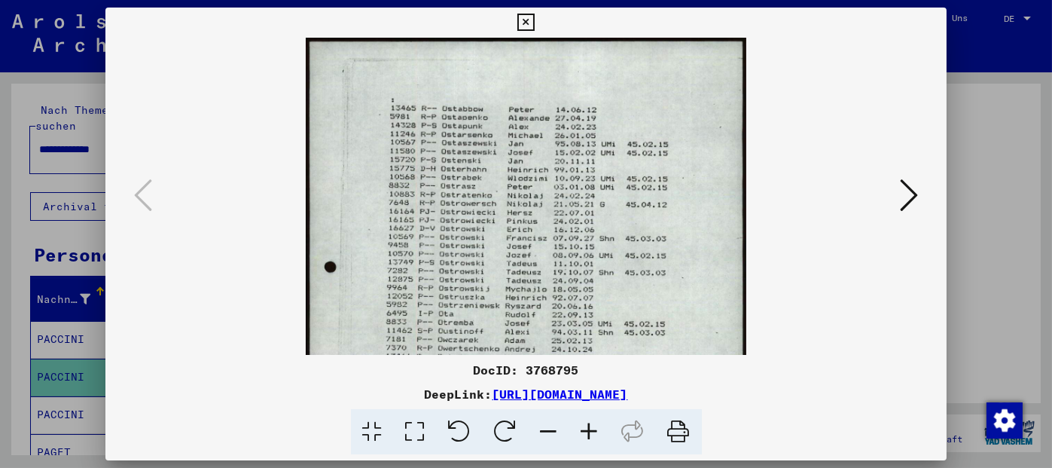
click at [583, 434] on icon at bounding box center [589, 432] width 41 height 46
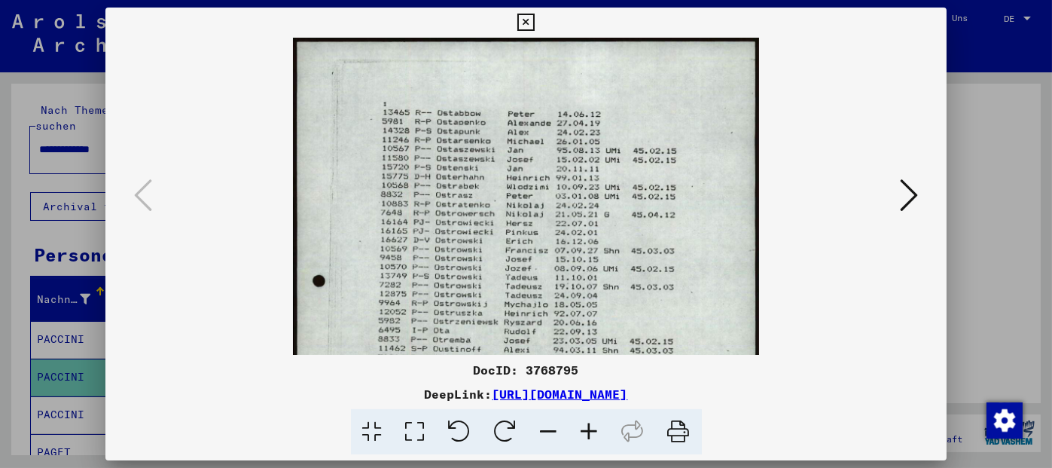
click at [583, 434] on icon at bounding box center [589, 432] width 41 height 46
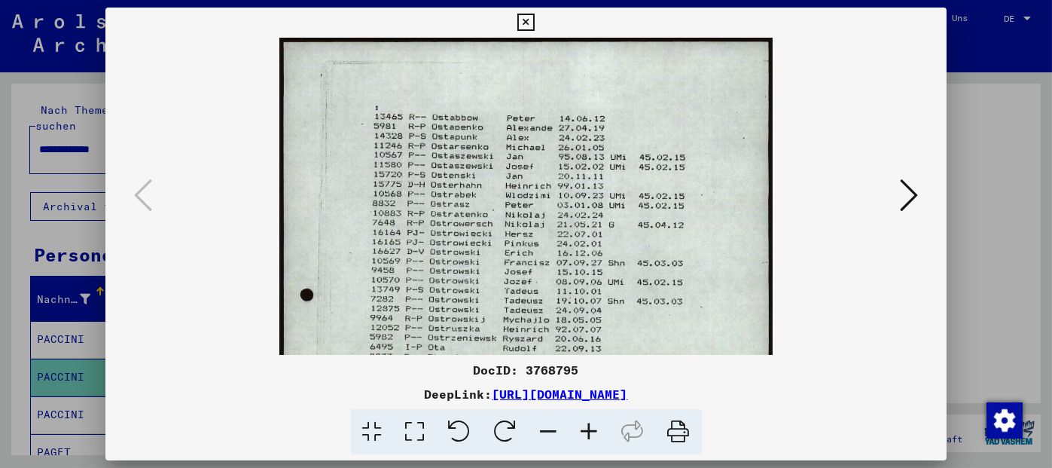
click at [583, 434] on icon at bounding box center [589, 432] width 41 height 46
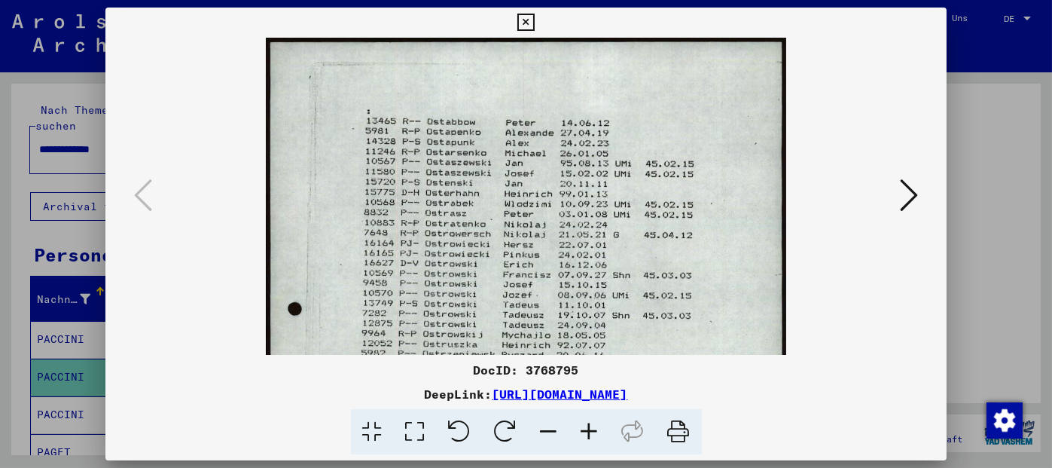
click at [583, 434] on icon at bounding box center [589, 432] width 41 height 46
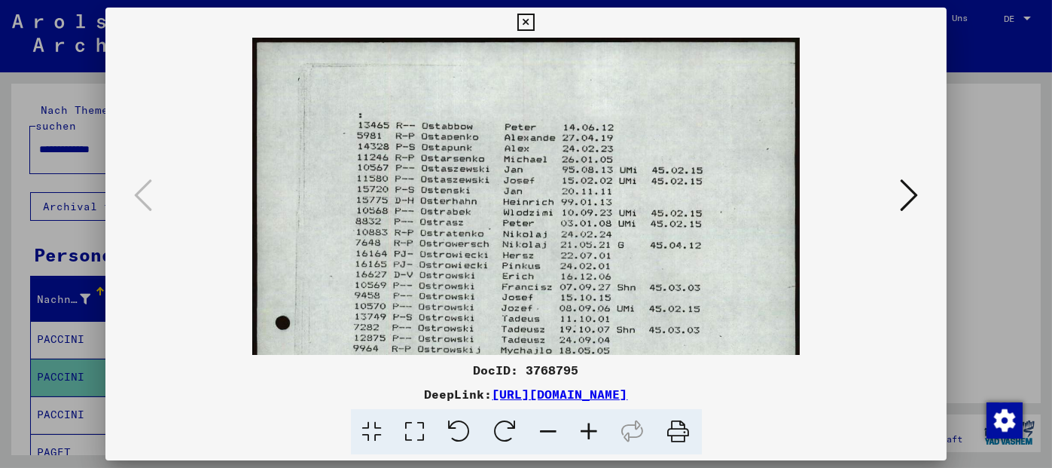
click at [583, 434] on icon at bounding box center [589, 432] width 41 height 46
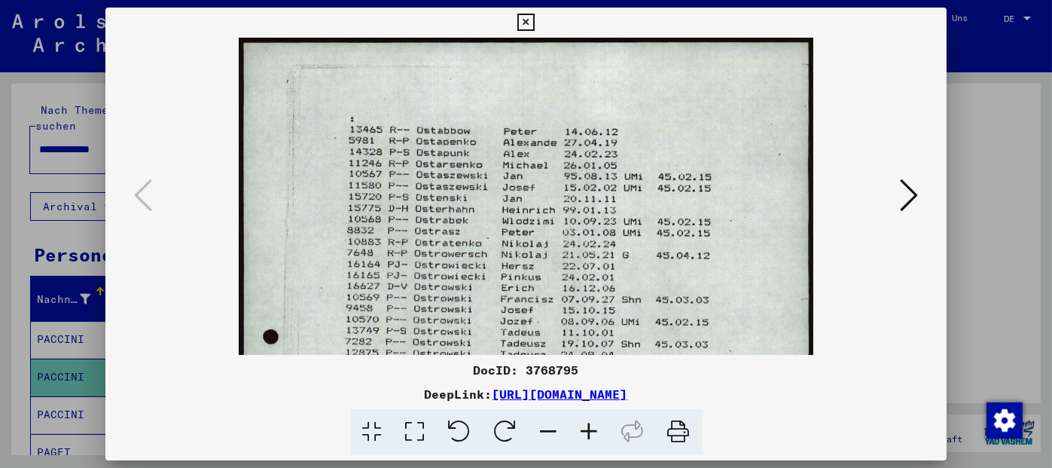
click at [583, 434] on icon at bounding box center [589, 432] width 41 height 46
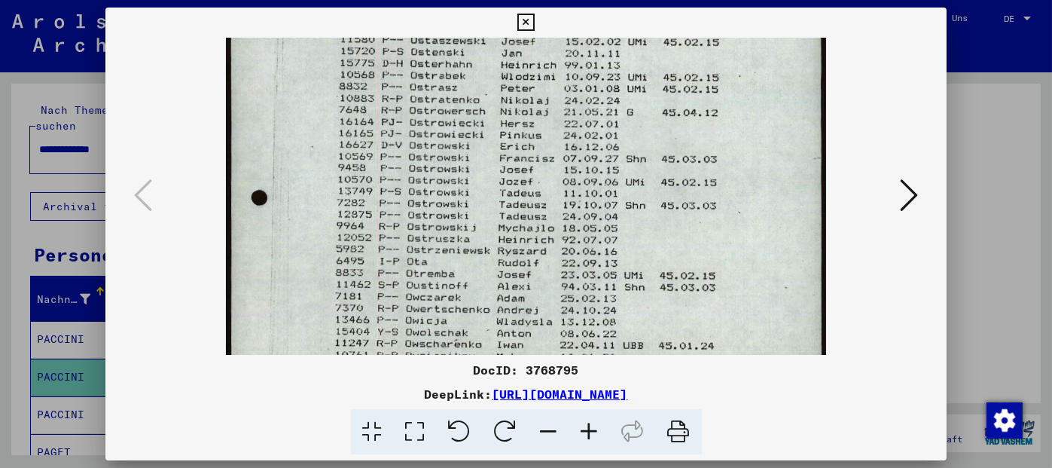
drag, startPoint x: 437, startPoint y: 264, endPoint x: 425, endPoint y: 111, distance: 153.3
click at [425, 111] on img at bounding box center [526, 307] width 601 height 844
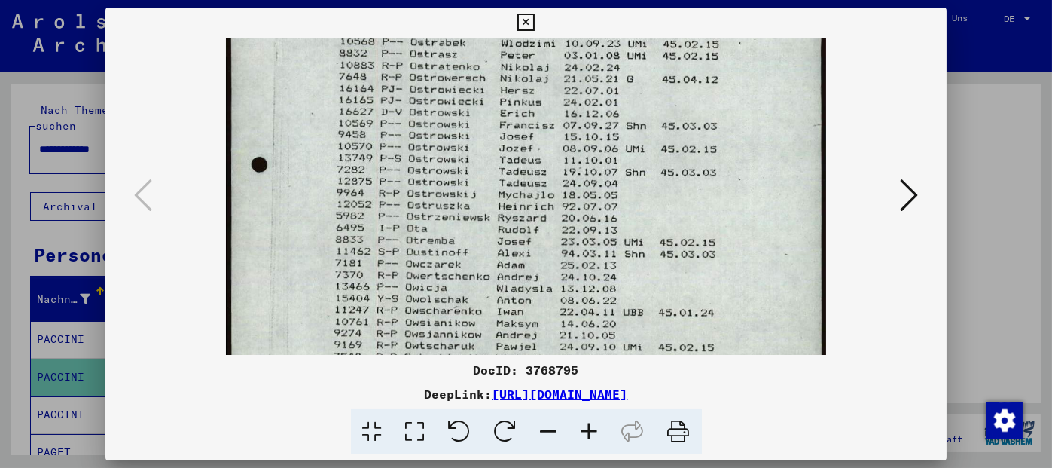
scroll to position [188, 0]
drag, startPoint x: 477, startPoint y: 270, endPoint x: 477, endPoint y: 236, distance: 33.9
click at [477, 236] on img at bounding box center [526, 272] width 601 height 844
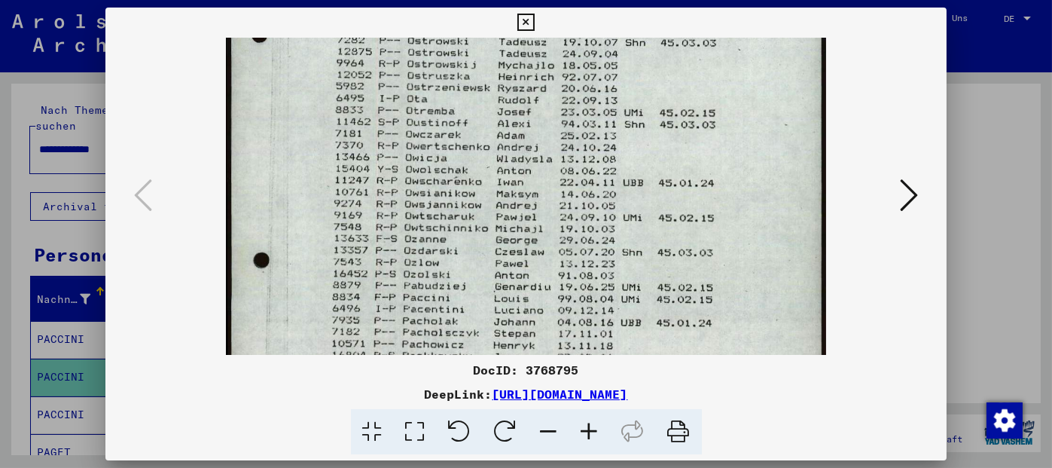
scroll to position [318, 0]
drag, startPoint x: 476, startPoint y: 272, endPoint x: 476, endPoint y: 142, distance: 130.3
click at [476, 142] on img at bounding box center [526, 142] width 601 height 844
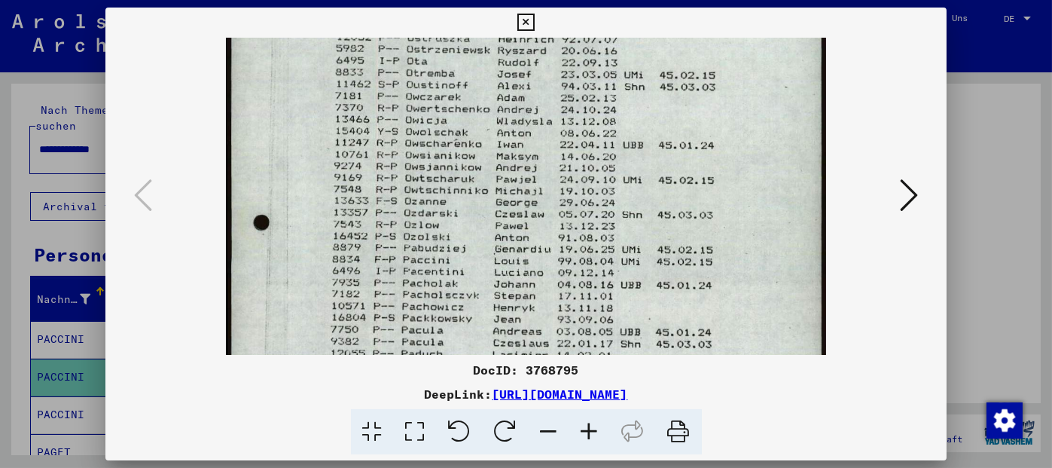
scroll to position [356, 0]
drag, startPoint x: 477, startPoint y: 272, endPoint x: 477, endPoint y: 233, distance: 39.2
click at [477, 233] on img at bounding box center [526, 103] width 601 height 844
drag, startPoint x: 534, startPoint y: 27, endPoint x: 526, endPoint y: 49, distance: 23.1
click at [532, 29] on icon at bounding box center [525, 23] width 17 height 18
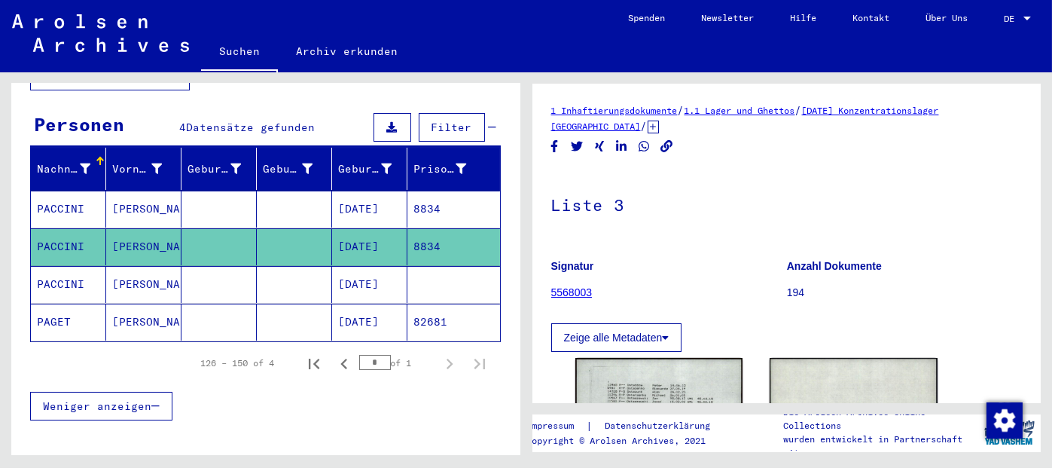
scroll to position [151, 0]
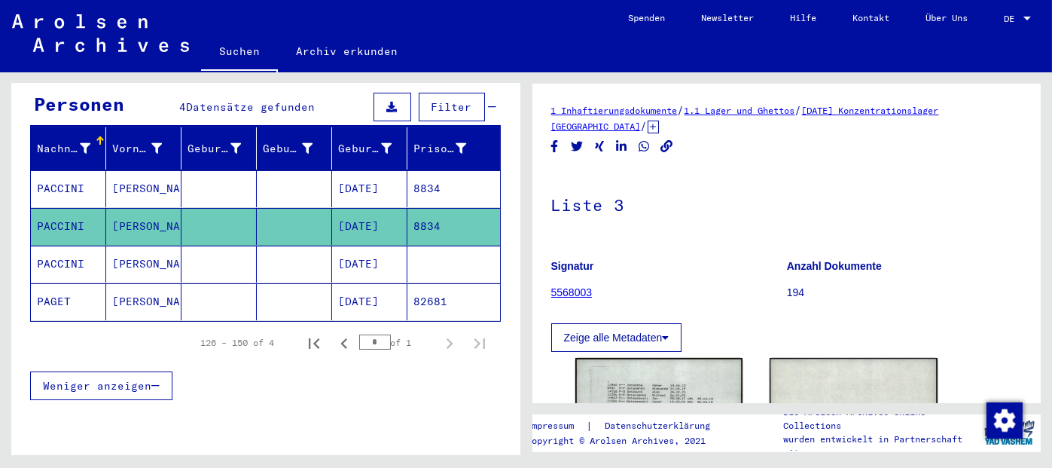
click at [380, 248] on mat-cell "[DATE]" at bounding box center [369, 263] width 75 height 37
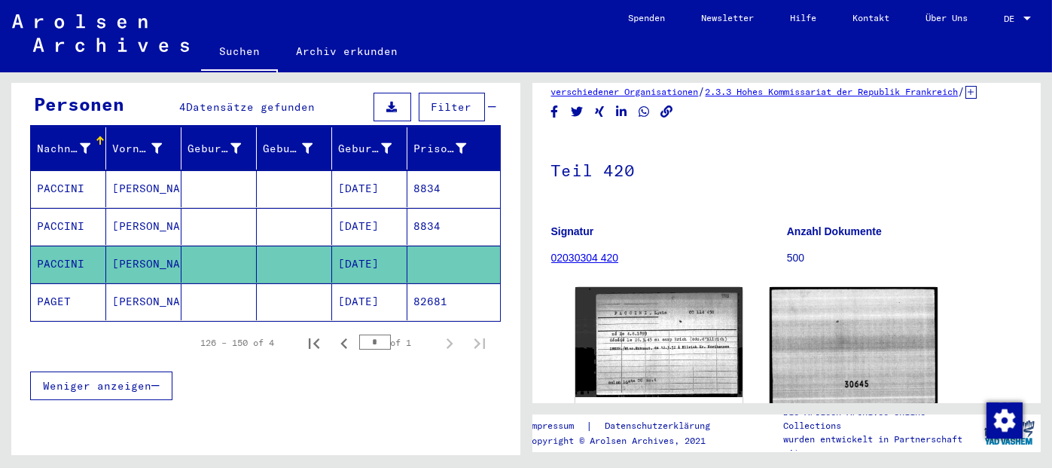
scroll to position [151, 0]
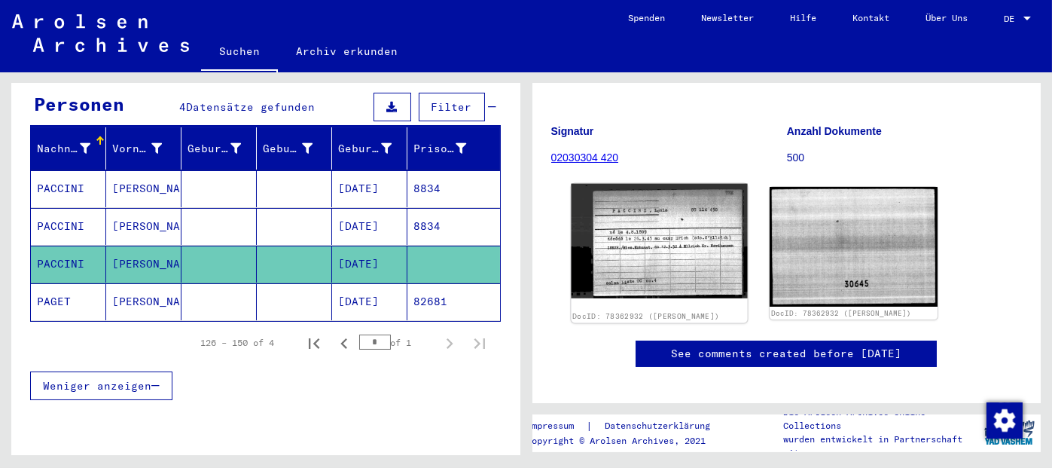
click at [672, 282] on img at bounding box center [659, 241] width 176 height 115
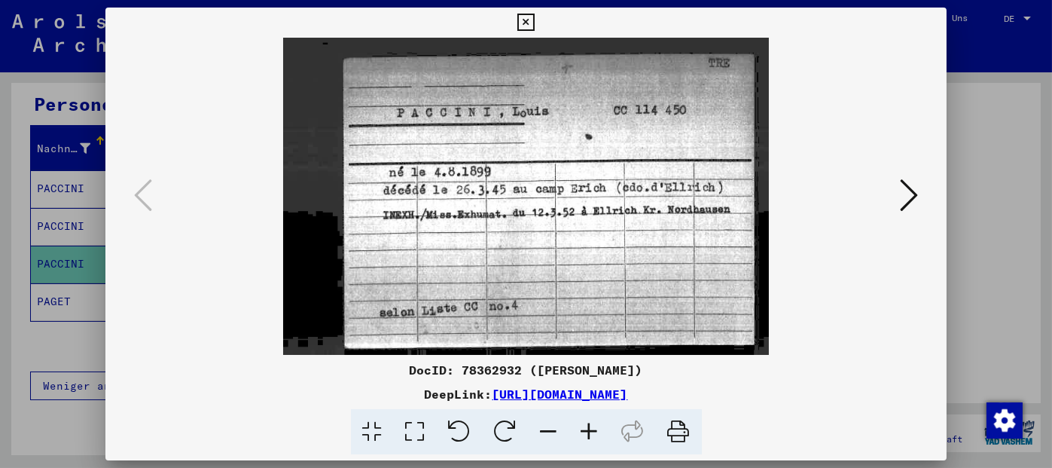
click at [907, 197] on icon at bounding box center [909, 195] width 18 height 36
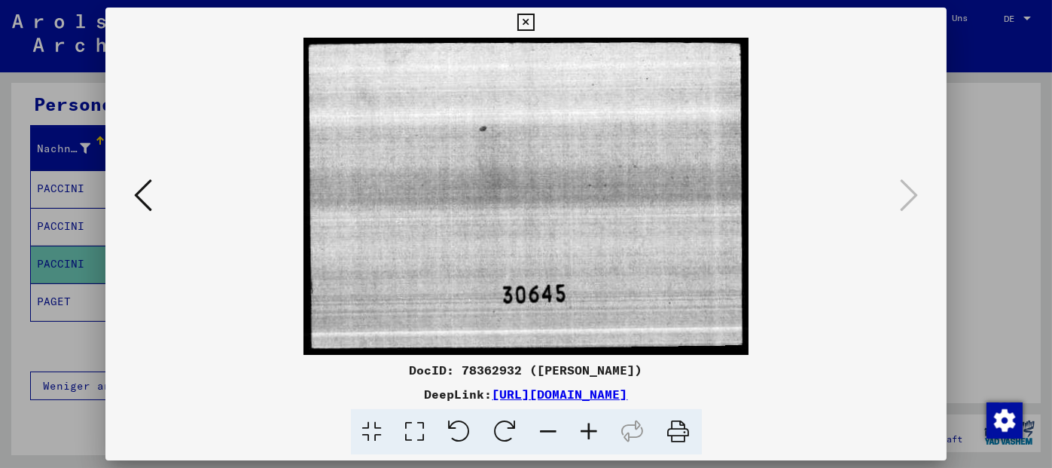
click at [524, 26] on icon at bounding box center [525, 23] width 17 height 18
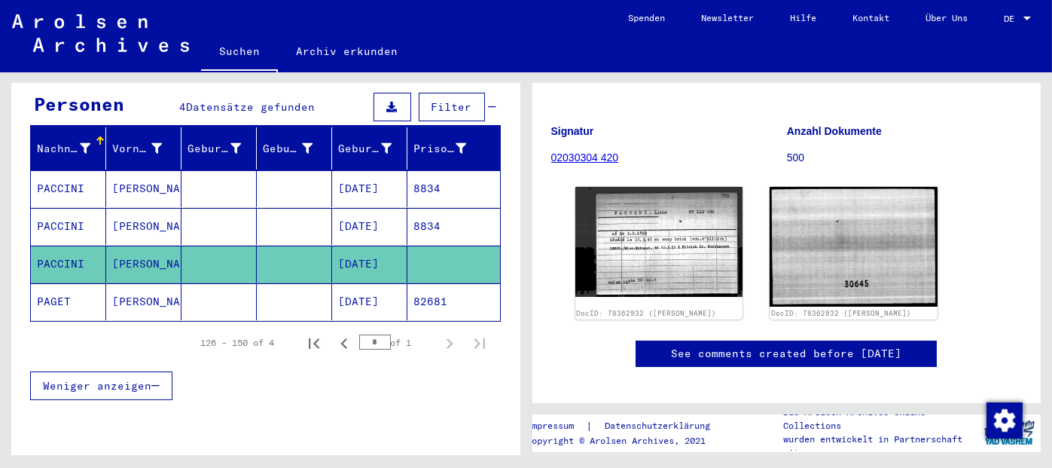
scroll to position [0, 0]
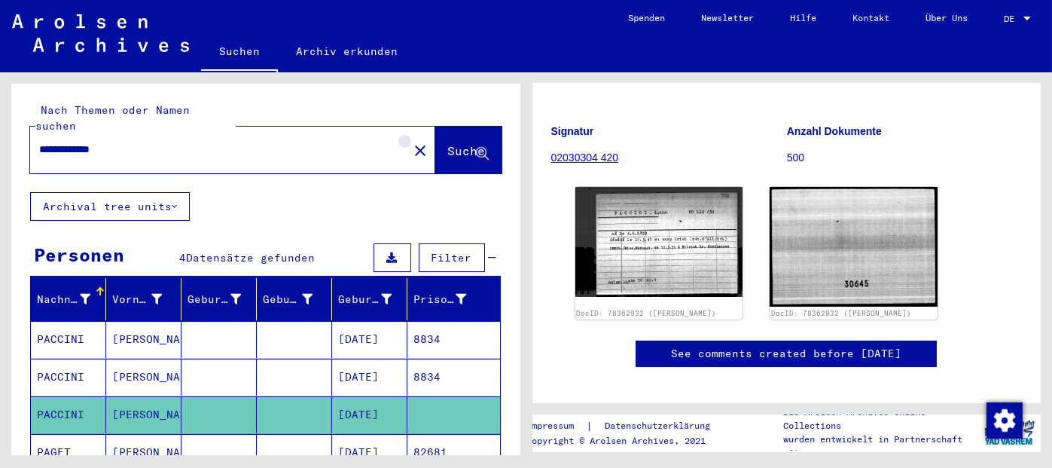
click at [411, 142] on mat-icon "close" at bounding box center [420, 151] width 18 height 18
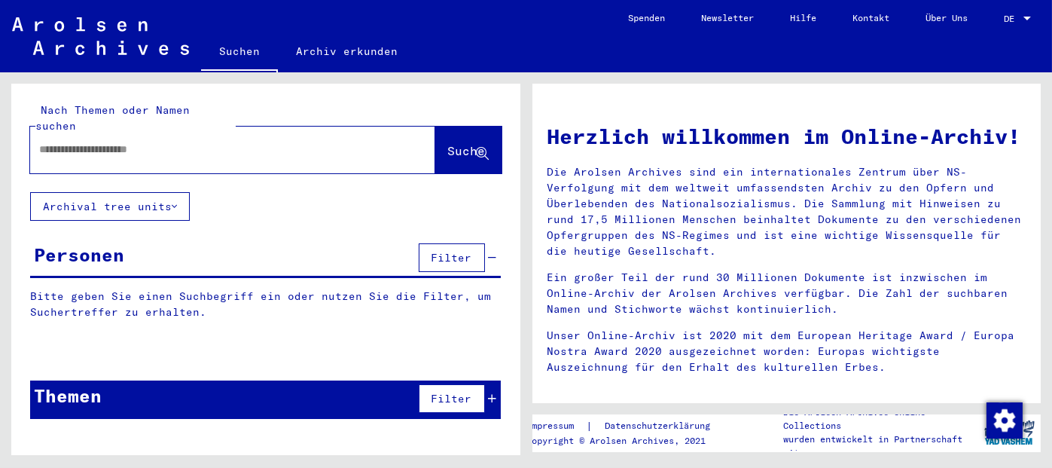
click at [355, 142] on input "text" at bounding box center [214, 150] width 351 height 16
click at [448, 143] on span "Suche" at bounding box center [467, 150] width 38 height 15
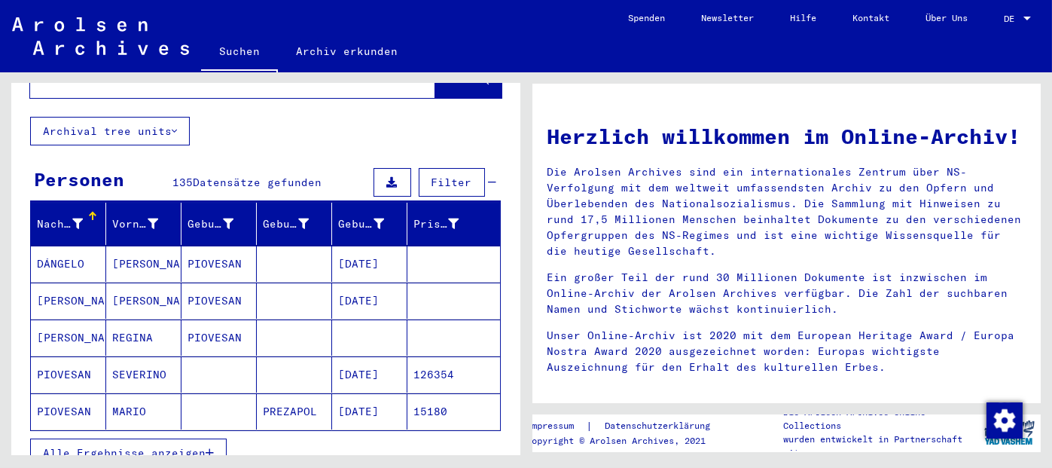
scroll to position [151, 0]
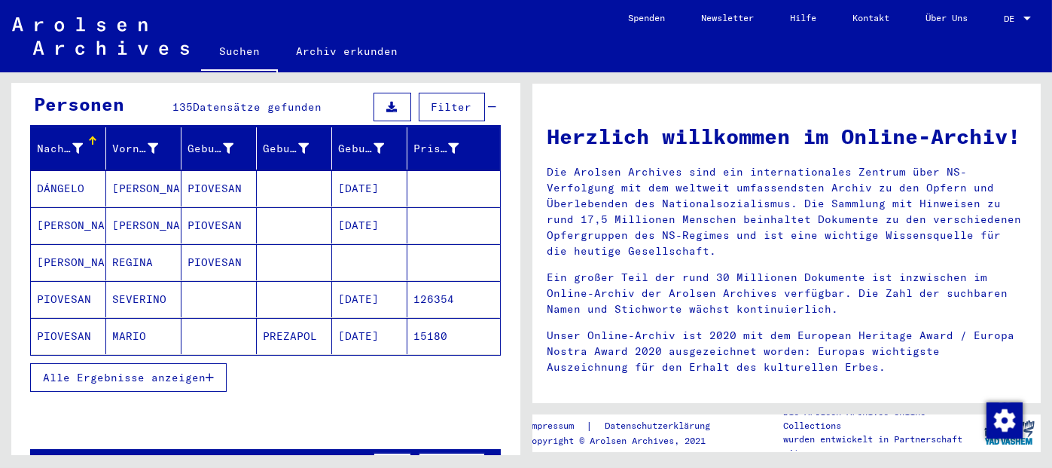
click at [206, 372] on icon "button" at bounding box center [210, 377] width 8 height 11
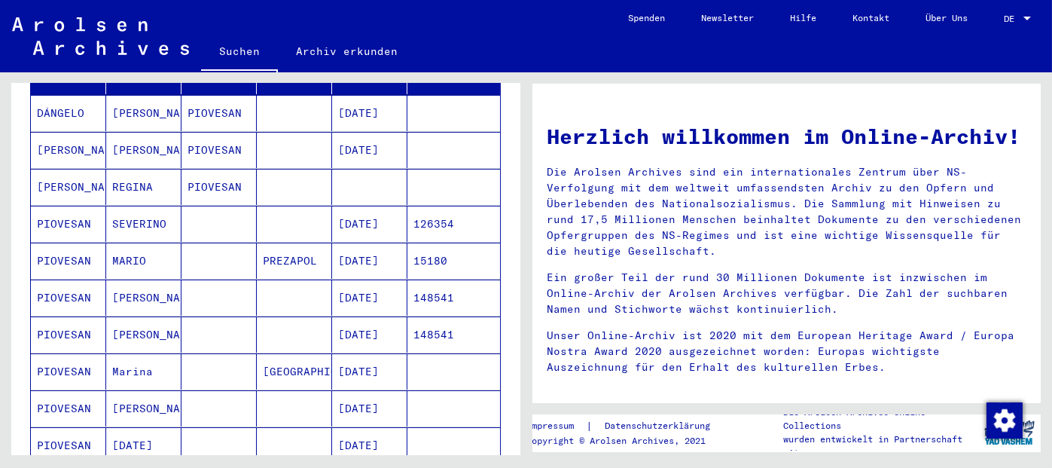
scroll to position [0, 0]
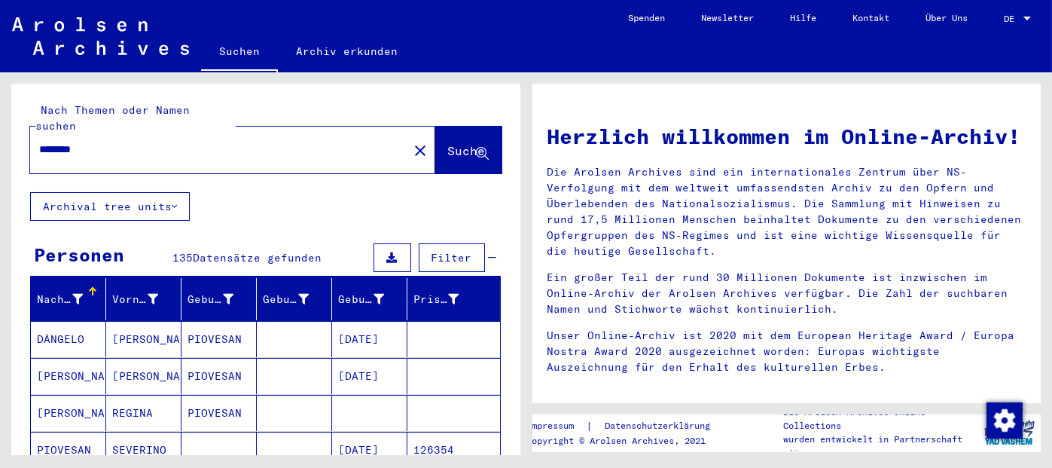
click at [184, 142] on input "********" at bounding box center [214, 150] width 351 height 16
click at [458, 143] on span "Suche" at bounding box center [467, 150] width 38 height 15
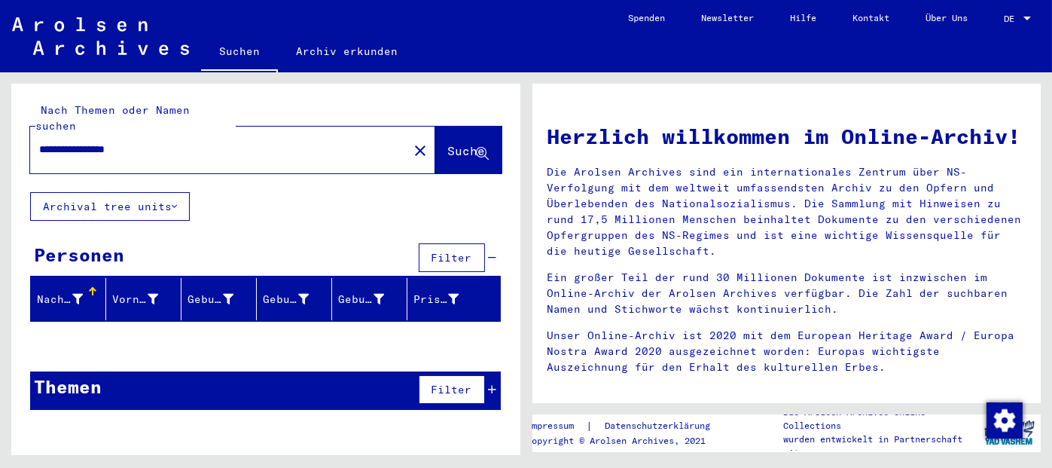
drag, startPoint x: 89, startPoint y: 135, endPoint x: 24, endPoint y: 135, distance: 64.8
click at [24, 135] on div "**********" at bounding box center [265, 138] width 509 height 108
click at [462, 143] on span "Suche" at bounding box center [467, 150] width 38 height 15
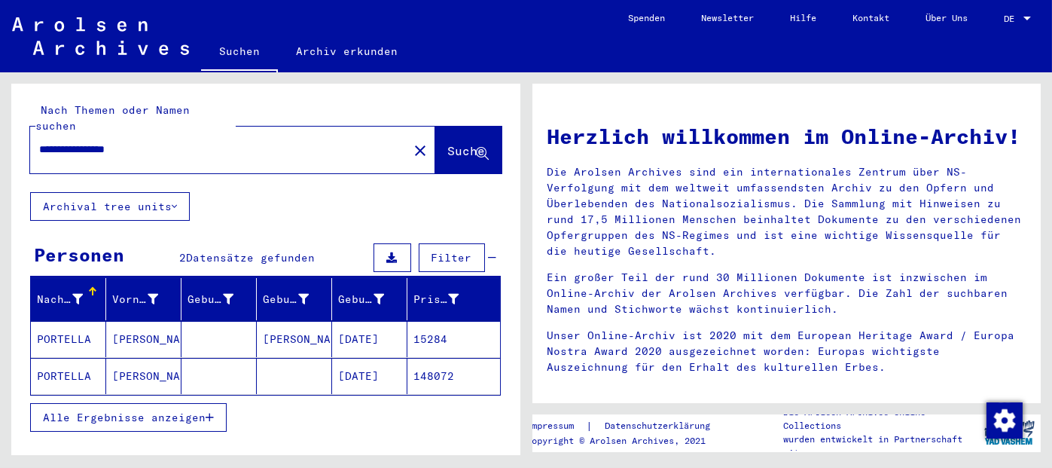
click at [413, 323] on mat-cell "15284" at bounding box center [453, 339] width 93 height 36
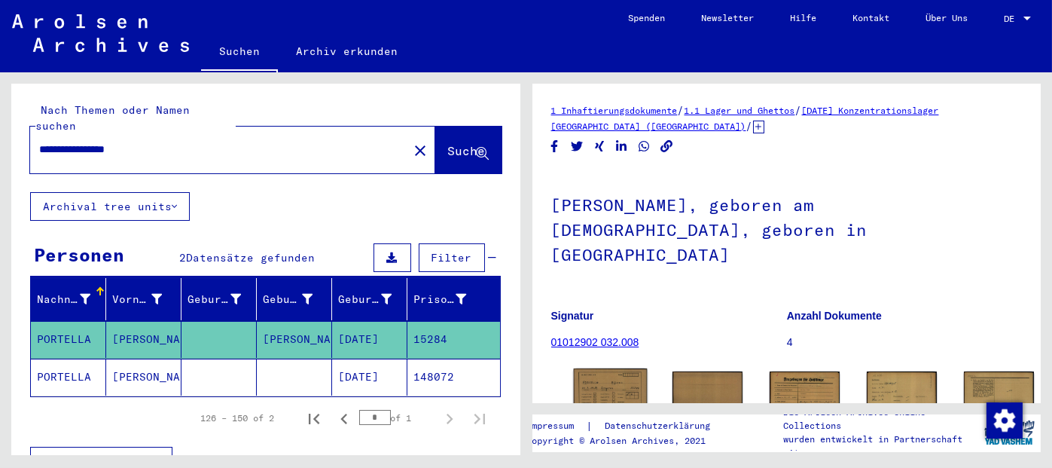
click at [588, 368] on img at bounding box center [610, 394] width 74 height 53
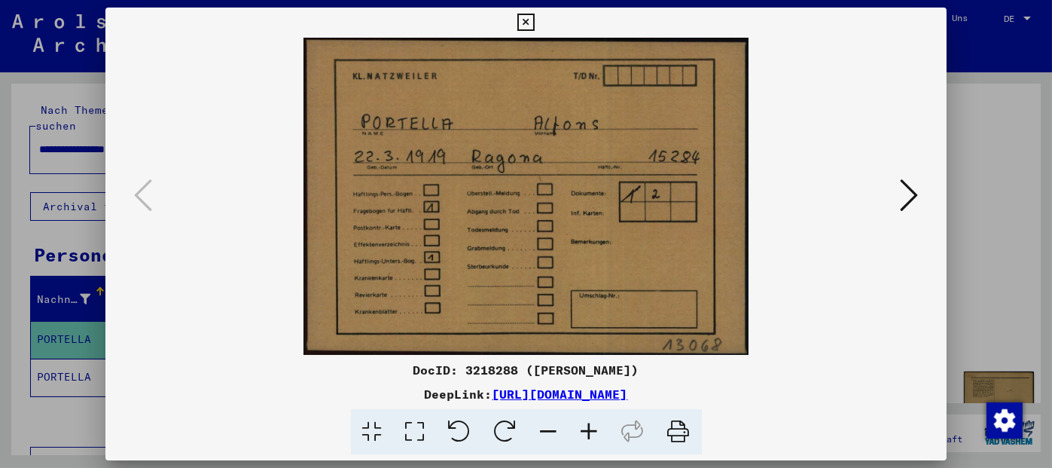
click at [907, 191] on icon at bounding box center [909, 195] width 18 height 36
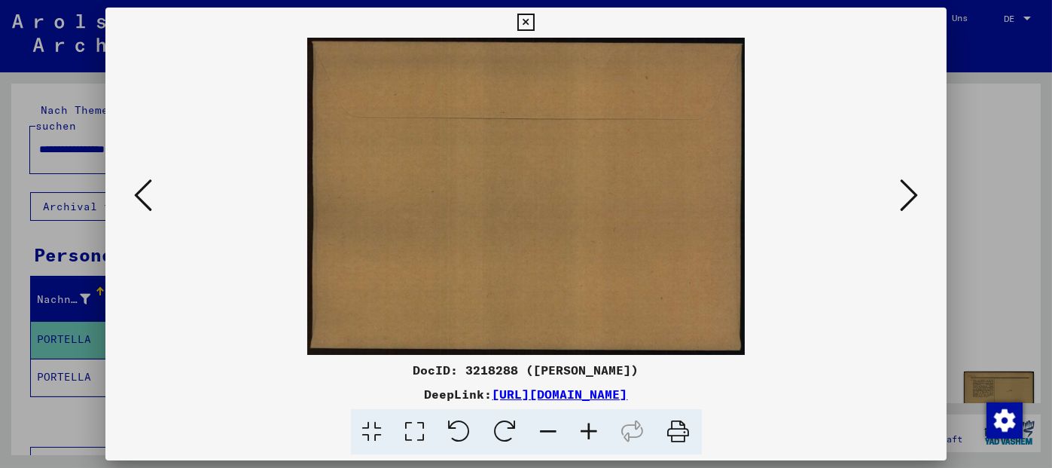
click at [907, 192] on icon at bounding box center [909, 195] width 18 height 36
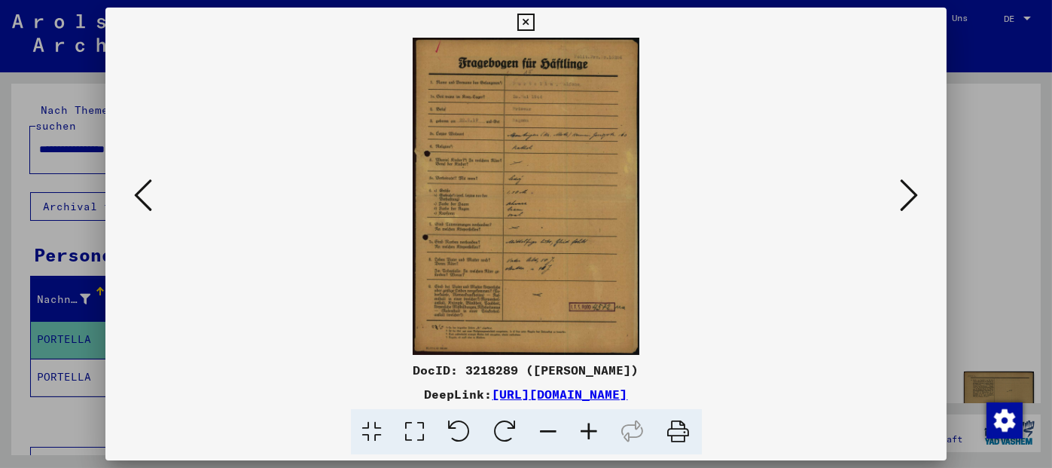
click at [584, 426] on icon at bounding box center [589, 432] width 41 height 46
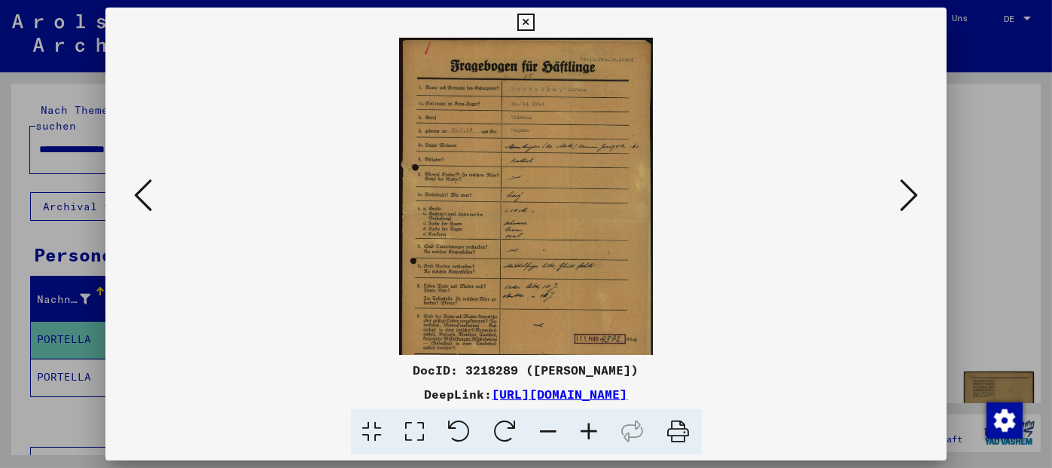
click at [584, 426] on icon at bounding box center [589, 432] width 41 height 46
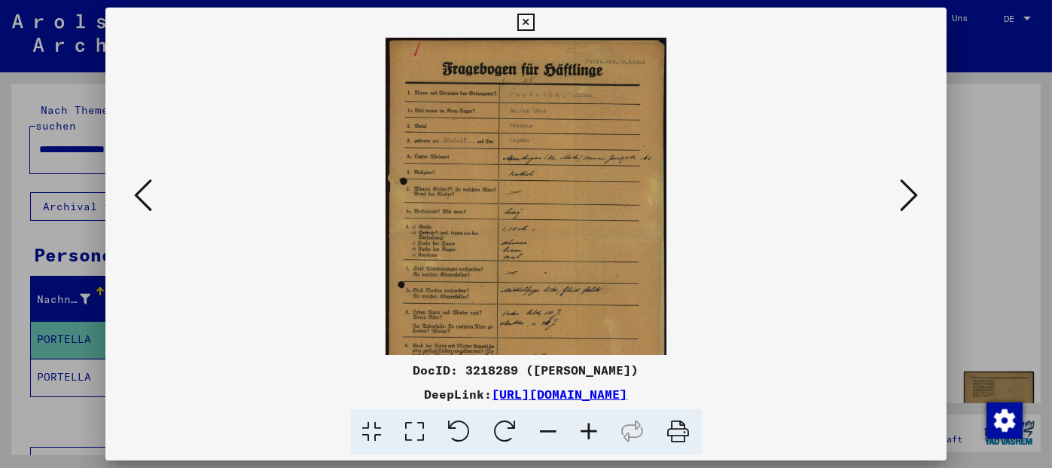
click at [584, 426] on icon at bounding box center [589, 432] width 41 height 46
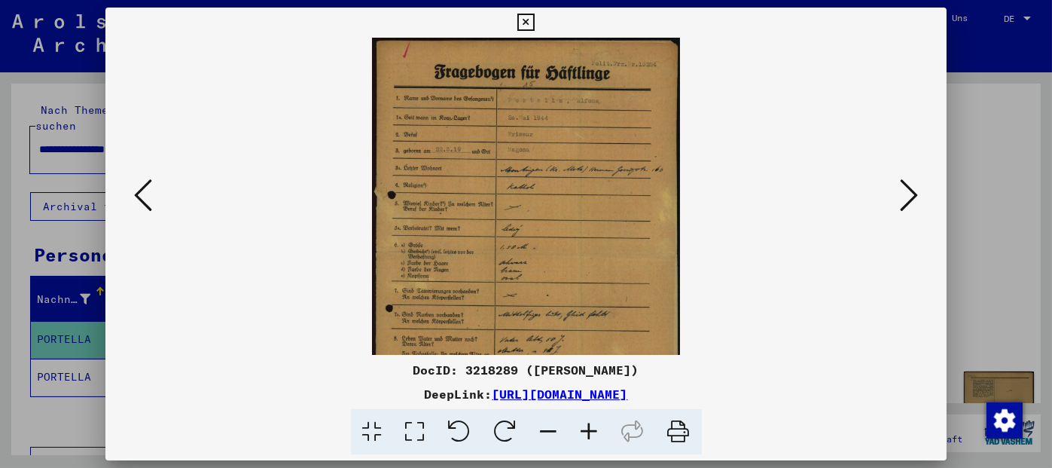
click at [584, 426] on icon at bounding box center [589, 432] width 41 height 46
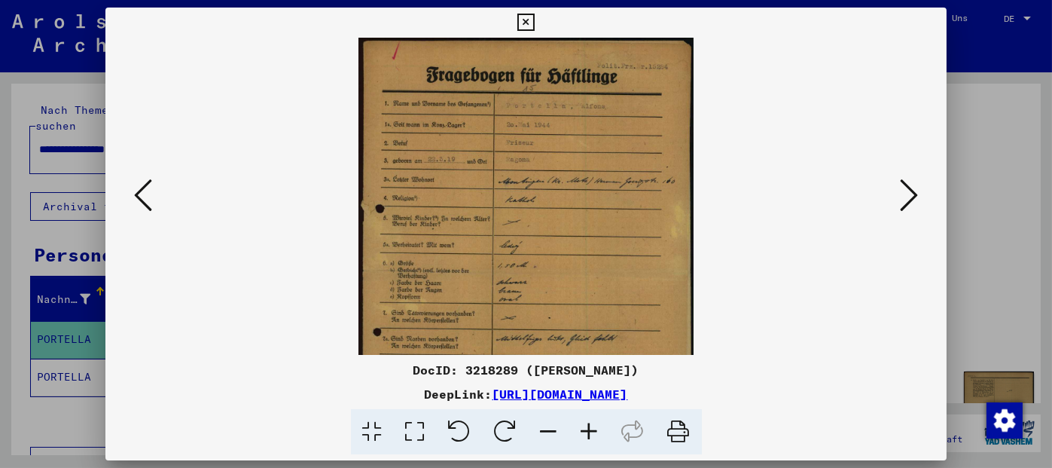
click at [584, 426] on icon at bounding box center [589, 432] width 41 height 46
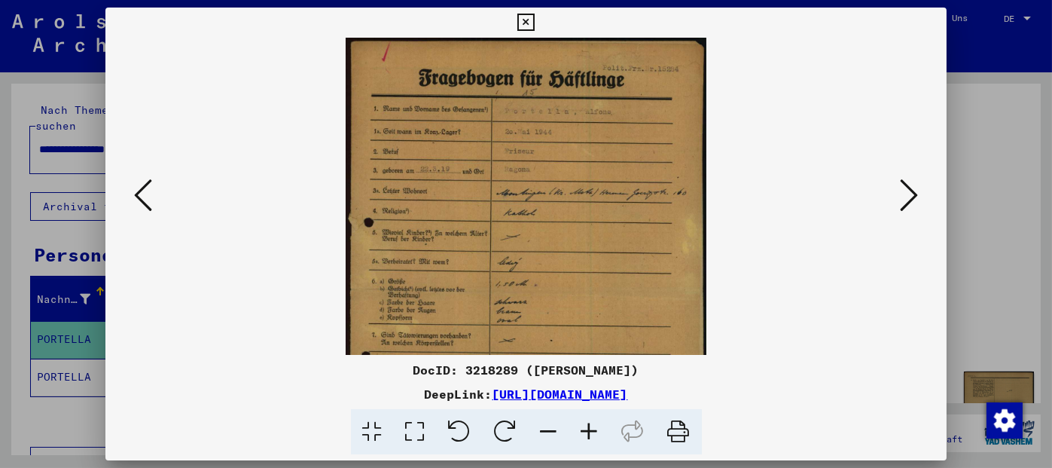
click at [584, 426] on icon at bounding box center [589, 432] width 41 height 46
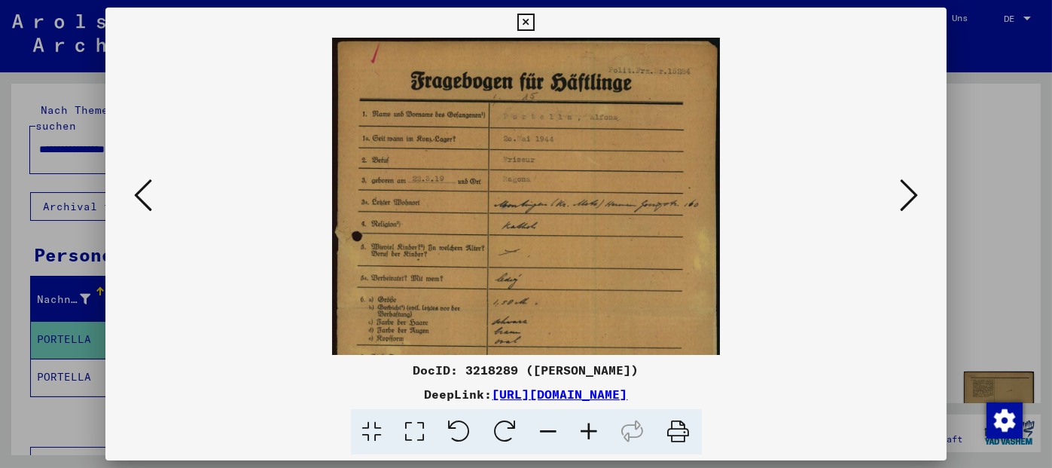
click at [584, 426] on icon at bounding box center [589, 432] width 41 height 46
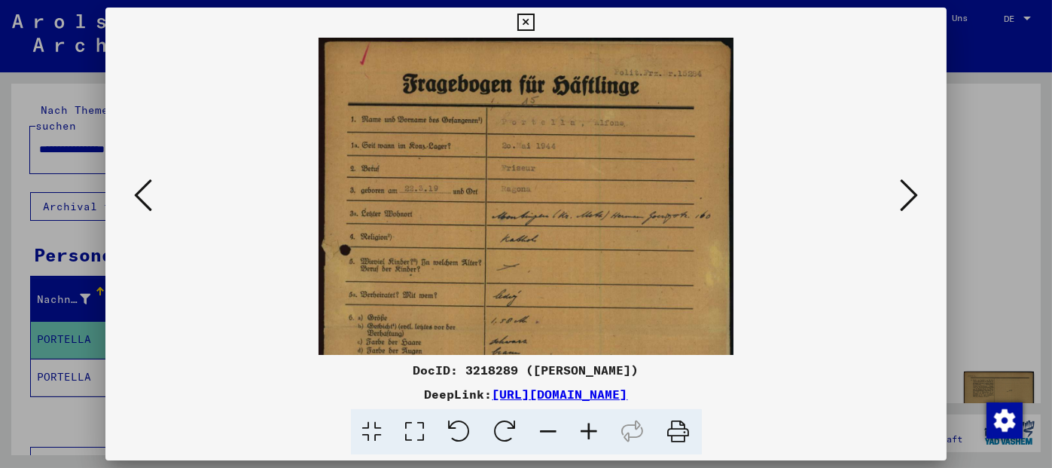
click at [584, 426] on icon at bounding box center [589, 432] width 41 height 46
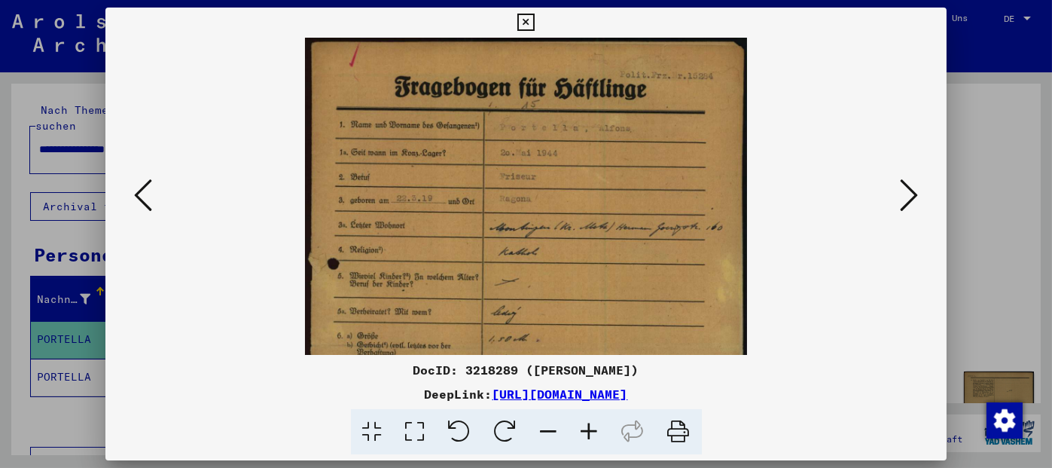
click at [584, 426] on icon at bounding box center [589, 432] width 41 height 46
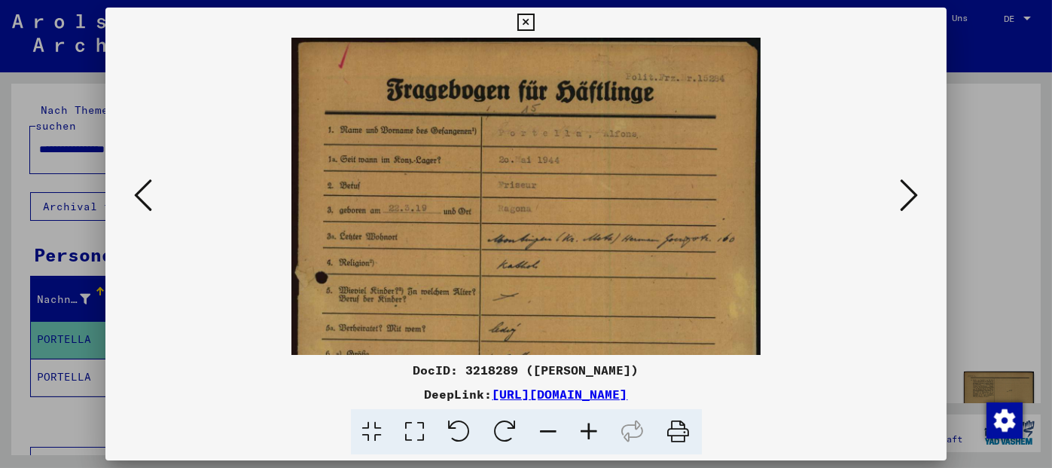
click at [584, 426] on icon at bounding box center [589, 432] width 41 height 46
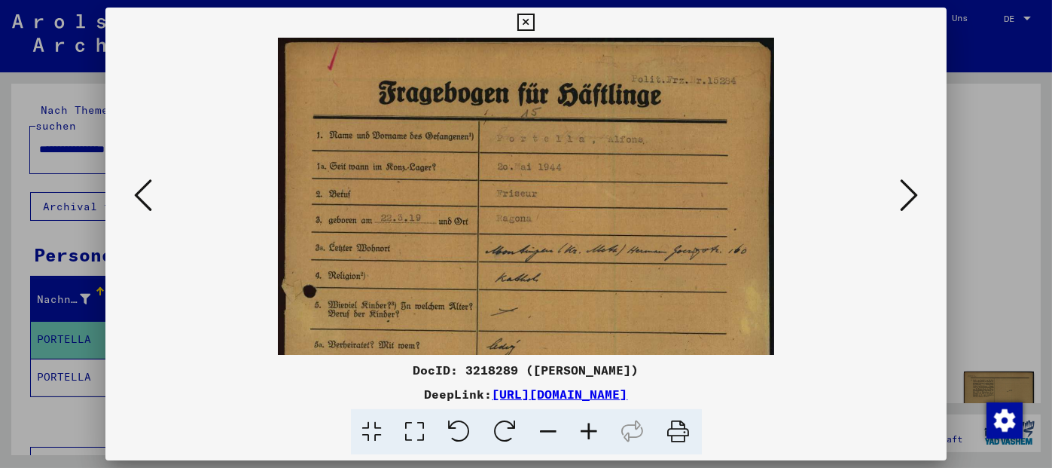
click at [584, 426] on icon at bounding box center [589, 432] width 41 height 46
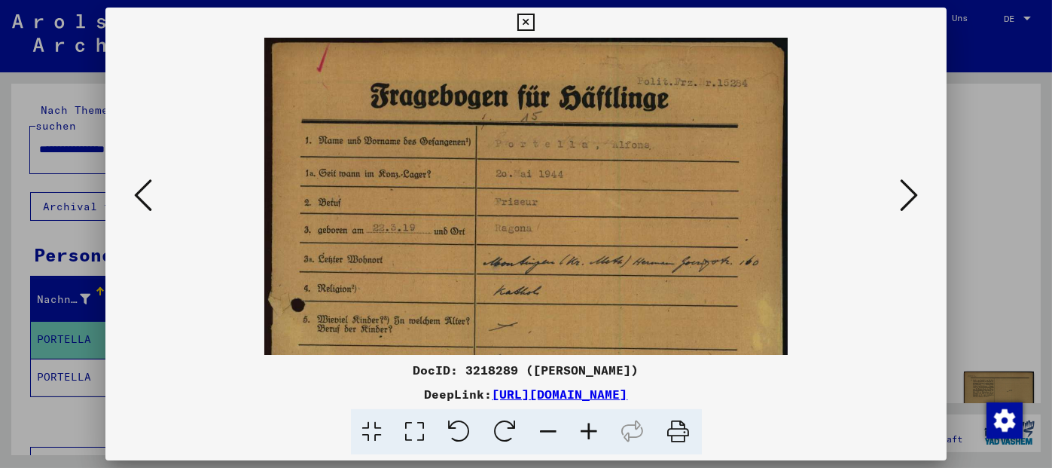
click at [584, 426] on icon at bounding box center [589, 432] width 41 height 46
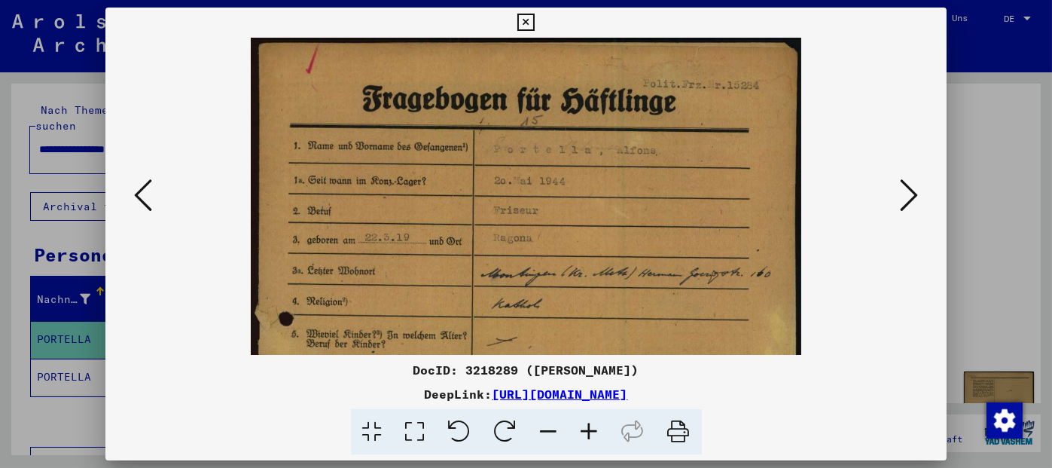
click at [584, 426] on icon at bounding box center [589, 432] width 41 height 46
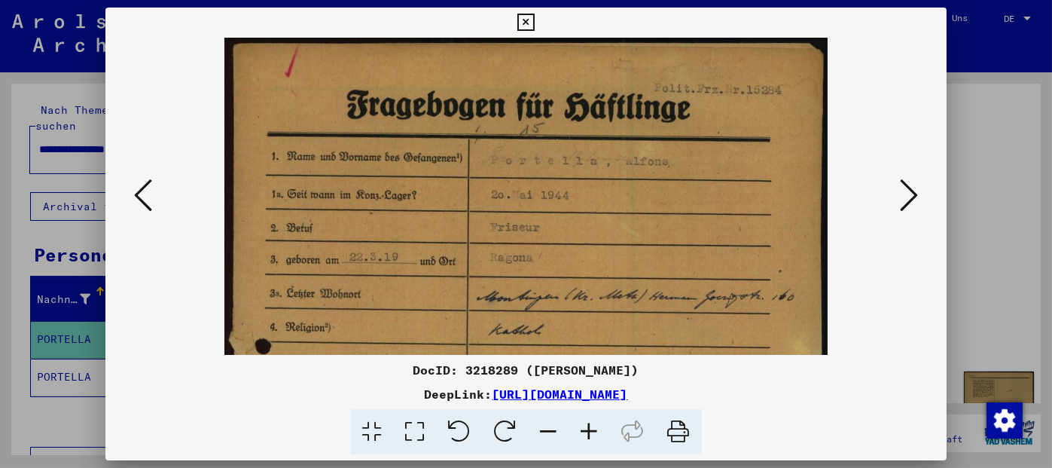
click at [584, 426] on icon at bounding box center [589, 432] width 41 height 46
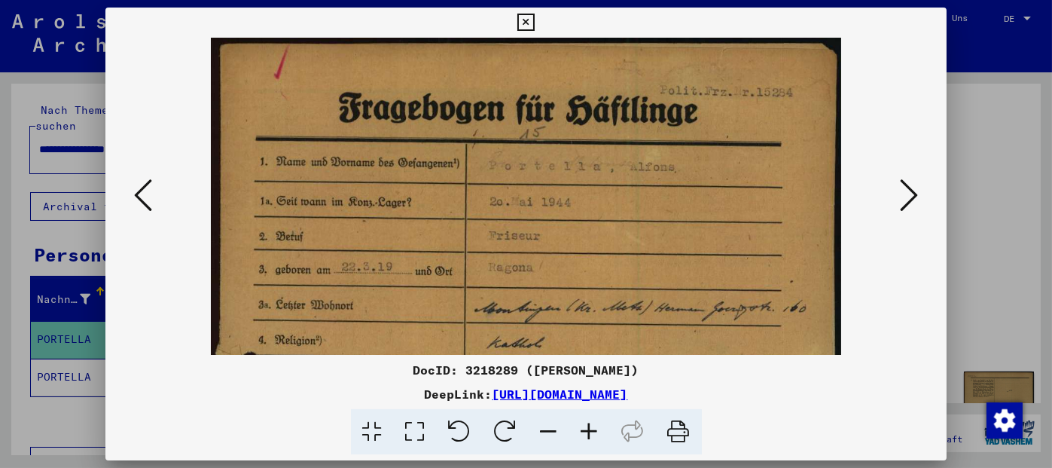
click at [584, 426] on icon at bounding box center [589, 432] width 41 height 46
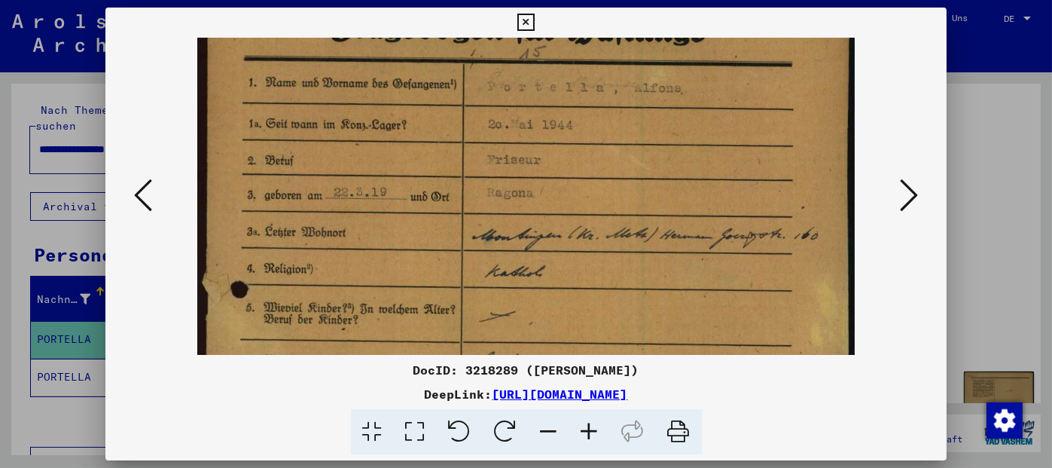
scroll to position [96, 0]
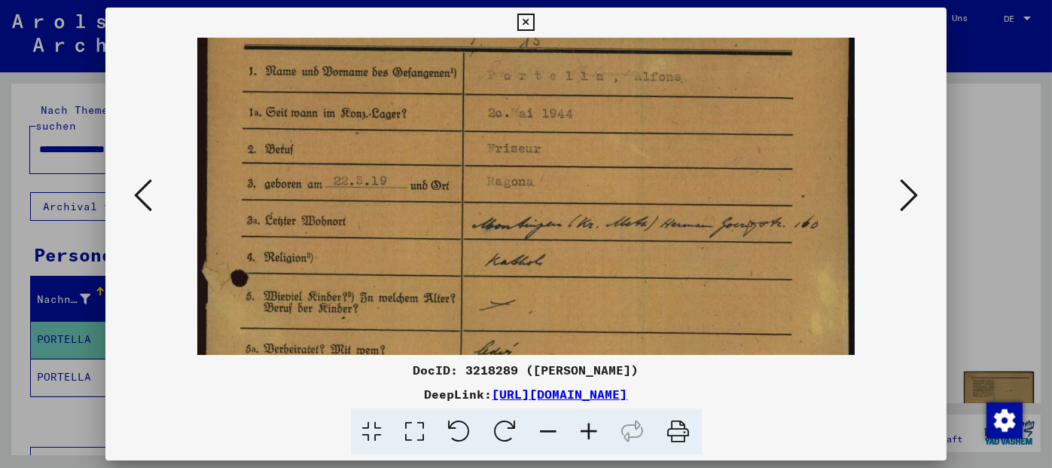
drag, startPoint x: 550, startPoint y: 282, endPoint x: 512, endPoint y: 186, distance: 103.5
click at [512, 186] on img at bounding box center [525, 401] width 657 height 919
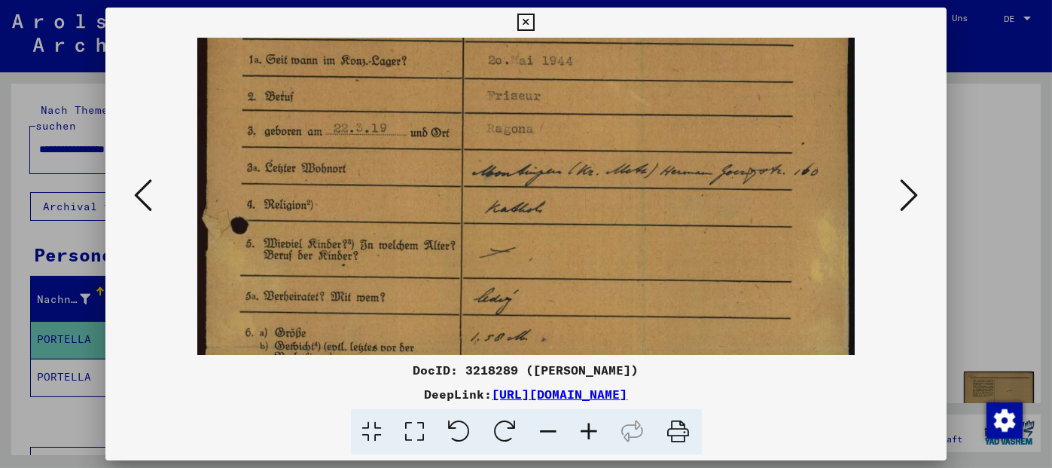
scroll to position [167, 0]
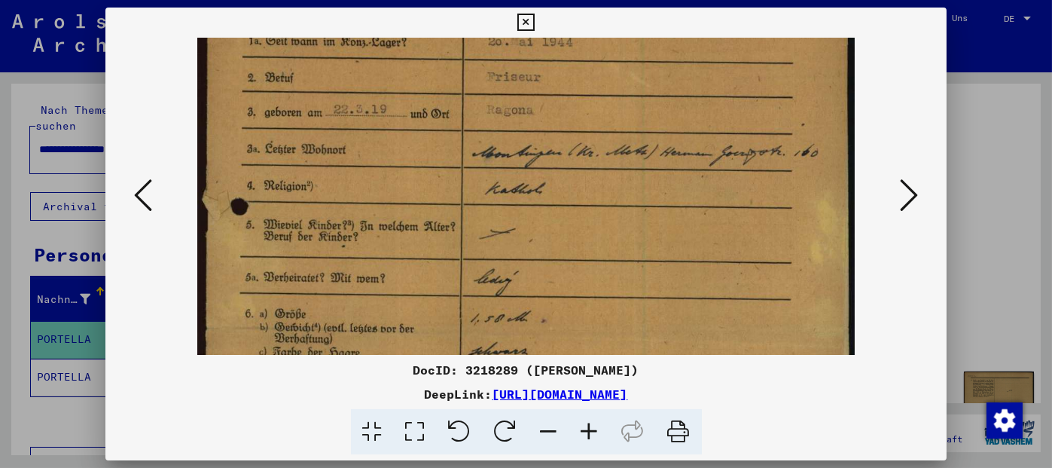
drag, startPoint x: 584, startPoint y: 285, endPoint x: 565, endPoint y: 212, distance: 74.9
click at [565, 212] on img at bounding box center [525, 329] width 657 height 919
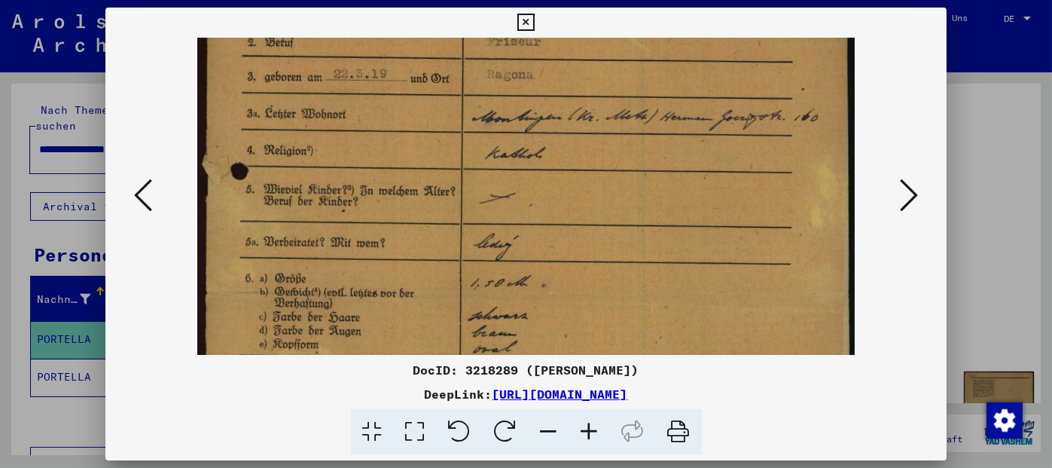
scroll to position [241, 0]
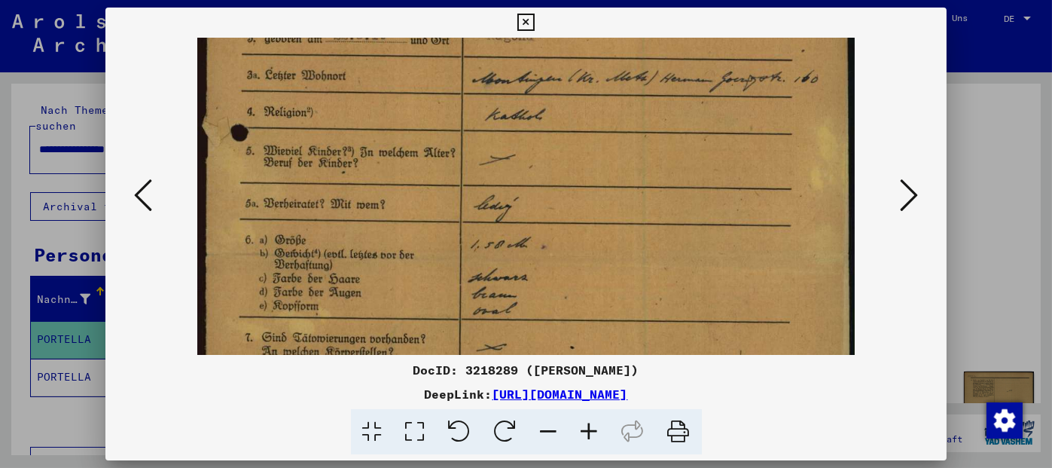
drag, startPoint x: 601, startPoint y: 274, endPoint x: 596, endPoint y: 201, distance: 73.2
click at [596, 201] on img at bounding box center [525, 256] width 657 height 919
click at [916, 191] on icon at bounding box center [909, 195] width 18 height 36
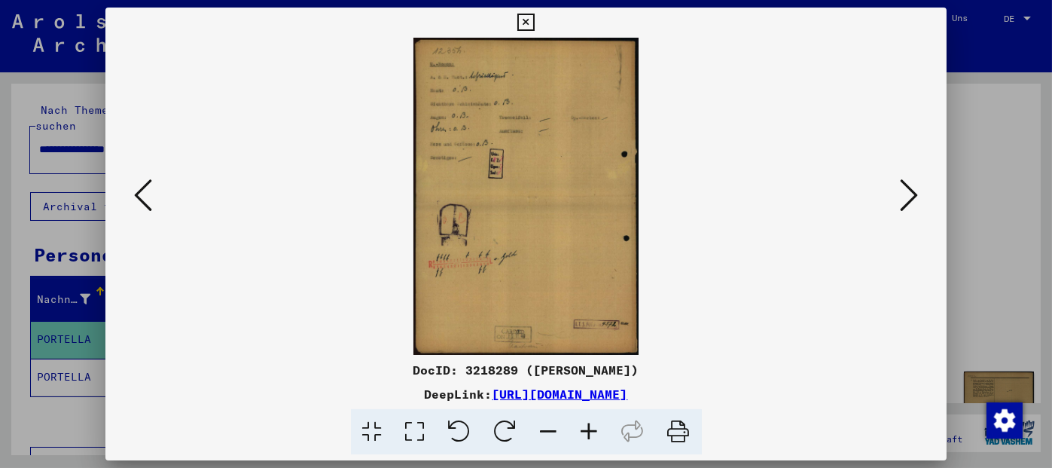
scroll to position [0, 0]
click at [916, 191] on icon at bounding box center [909, 195] width 18 height 36
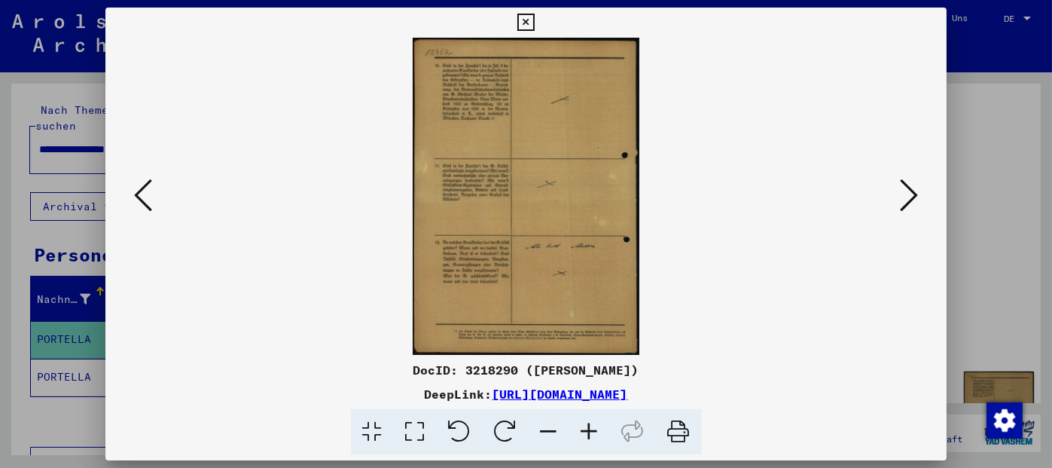
click at [916, 191] on icon at bounding box center [909, 195] width 18 height 36
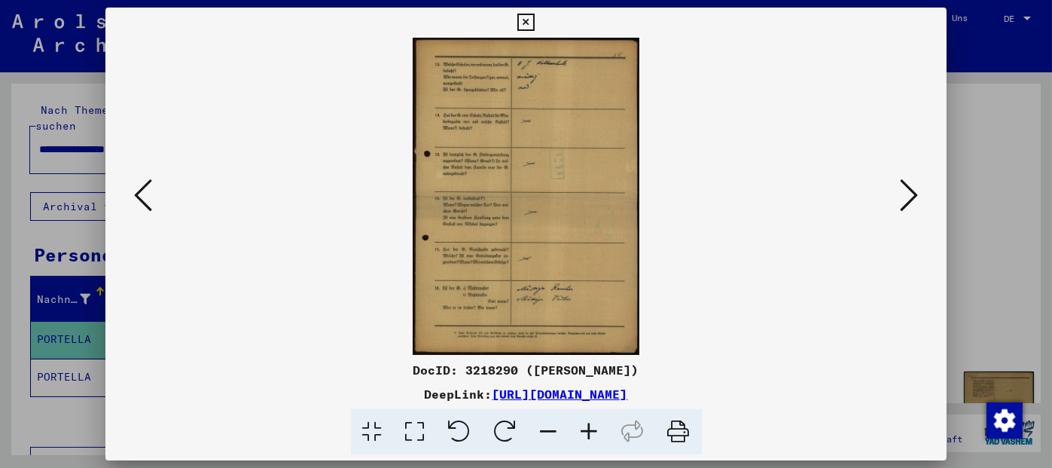
click at [519, 22] on icon at bounding box center [525, 23] width 17 height 18
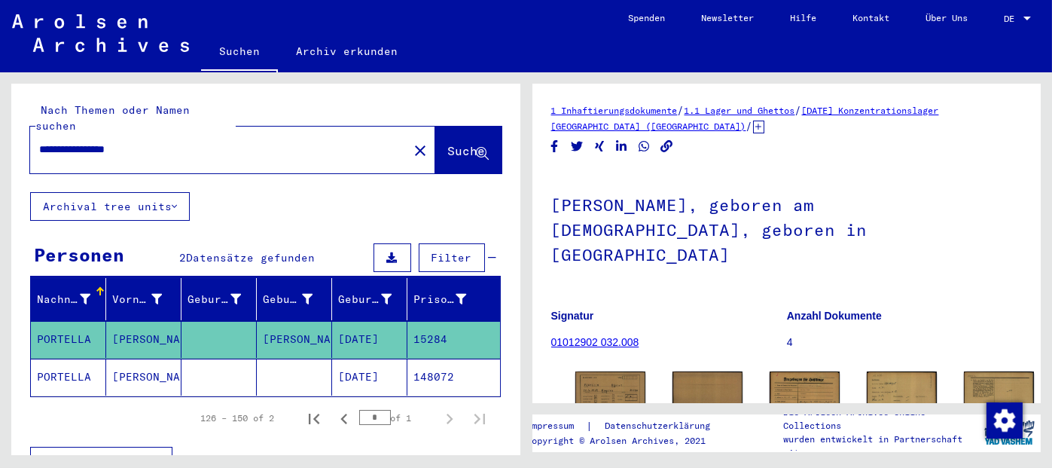
click at [425, 360] on mat-cell "148072" at bounding box center [453, 376] width 93 height 37
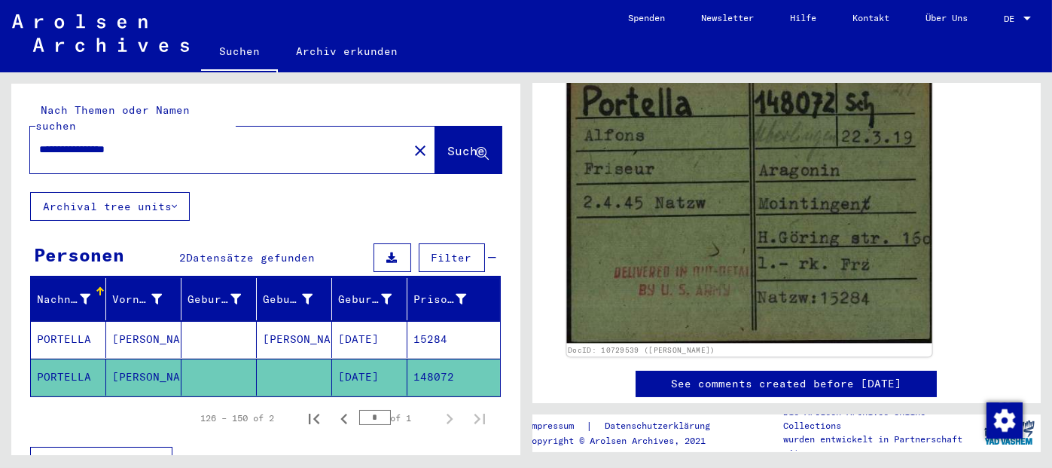
scroll to position [226, 0]
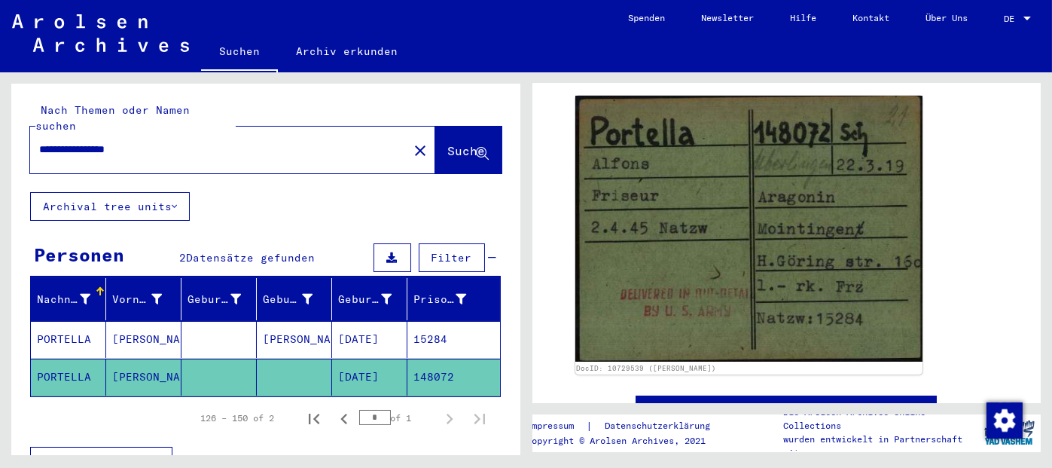
drag, startPoint x: 181, startPoint y: 138, endPoint x: 0, endPoint y: 142, distance: 181.5
click at [0, 142] on div "**********" at bounding box center [263, 263] width 526 height 383
type input "**********"
click at [448, 143] on span "Suche" at bounding box center [467, 150] width 38 height 15
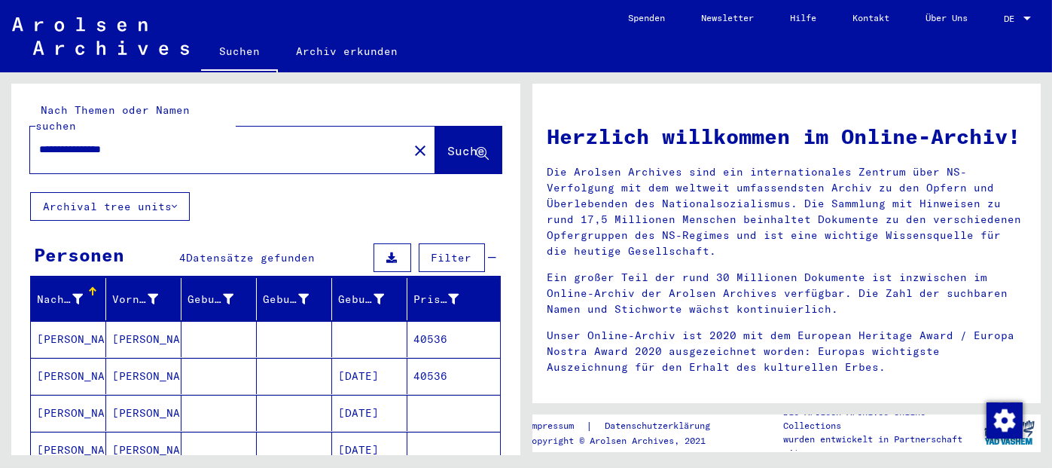
click at [436, 358] on mat-cell "40536" at bounding box center [453, 376] width 93 height 36
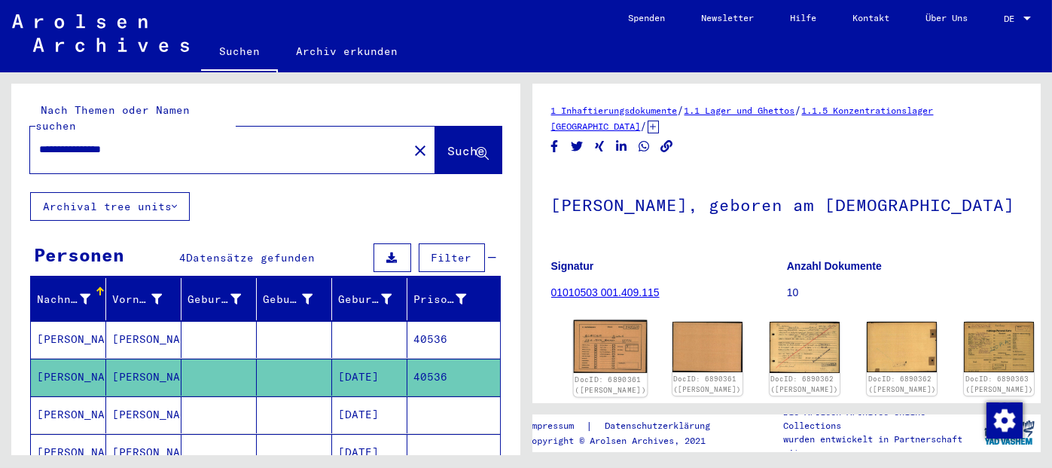
click at [604, 356] on img at bounding box center [610, 346] width 74 height 53
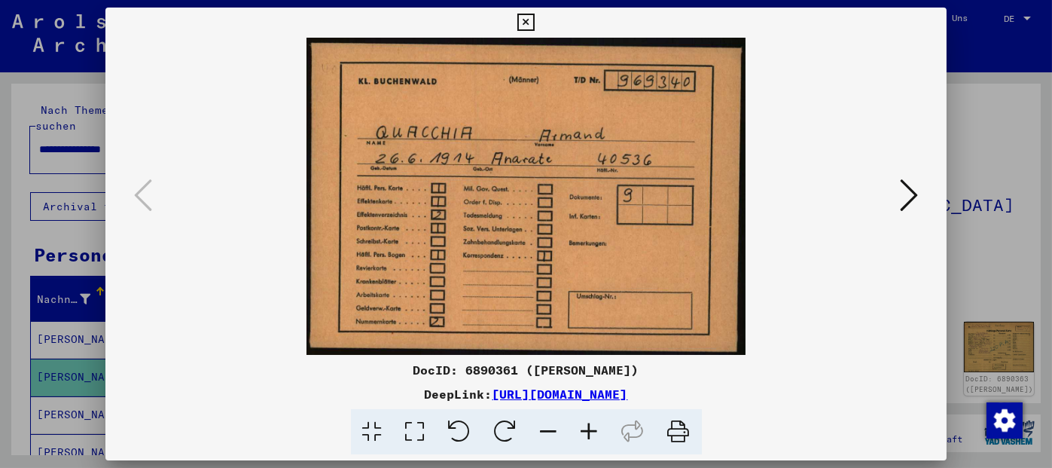
click at [914, 197] on icon at bounding box center [909, 195] width 18 height 36
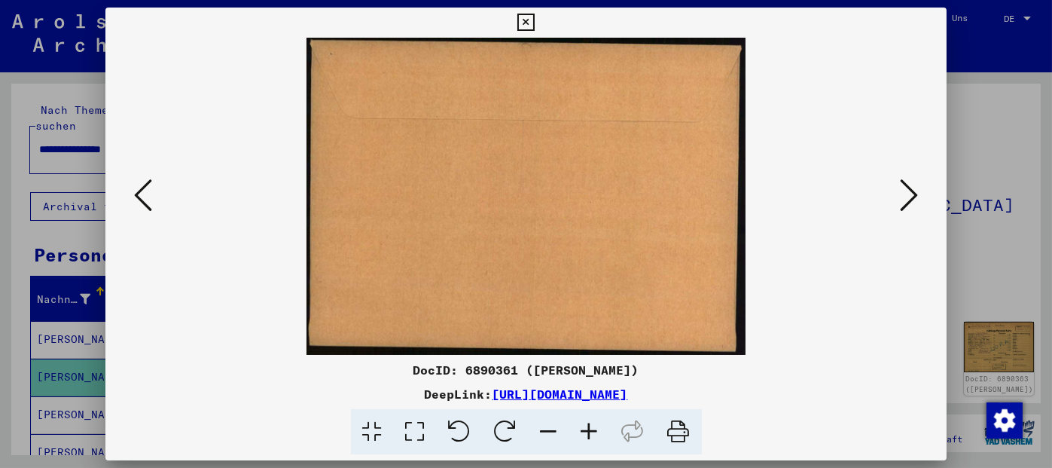
click at [914, 197] on icon at bounding box center [909, 195] width 18 height 36
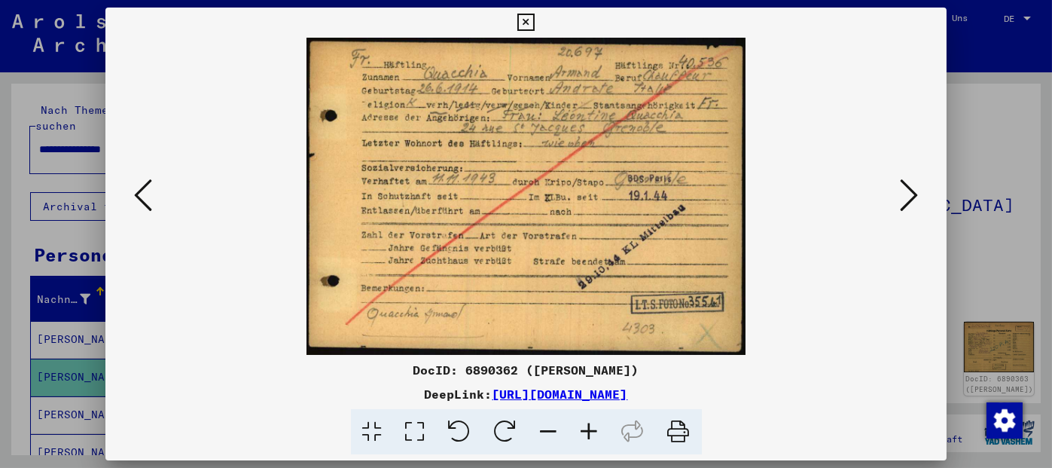
click at [901, 191] on icon at bounding box center [909, 195] width 18 height 36
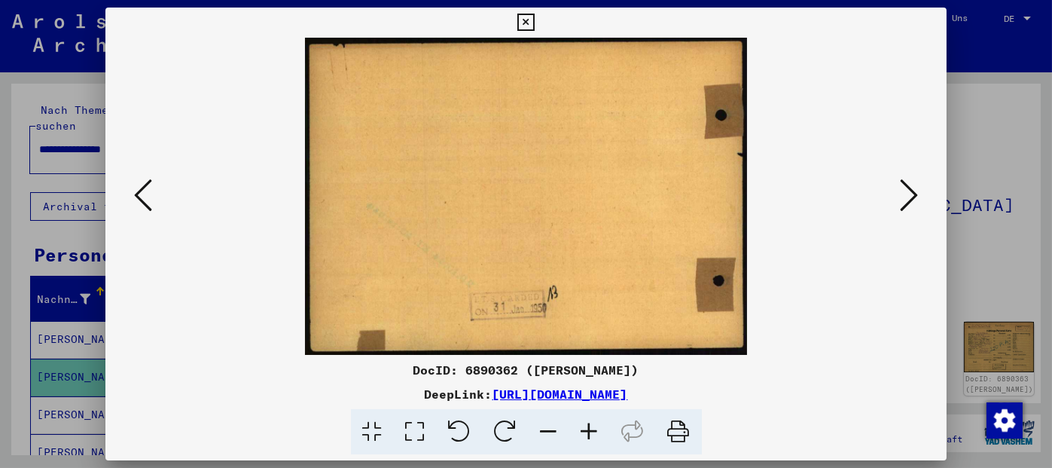
click at [901, 192] on icon at bounding box center [909, 195] width 18 height 36
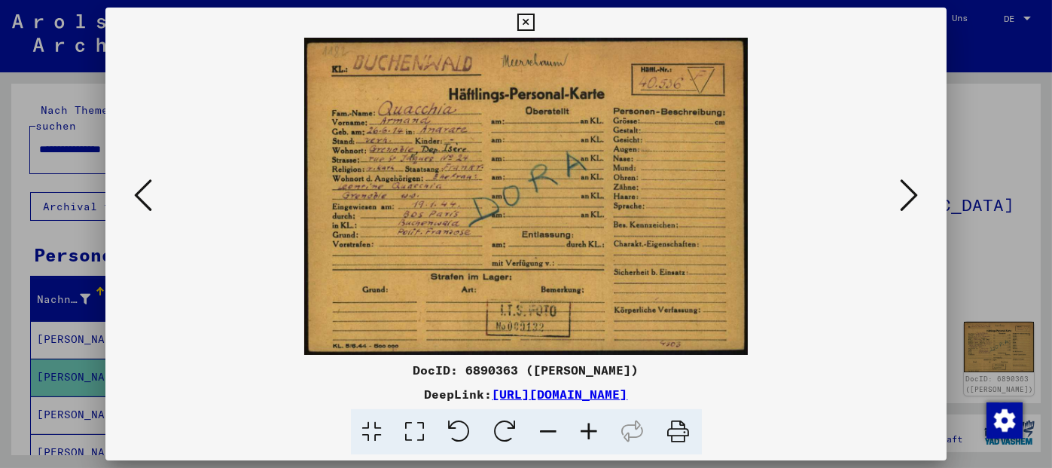
click at [906, 200] on icon at bounding box center [909, 195] width 18 height 36
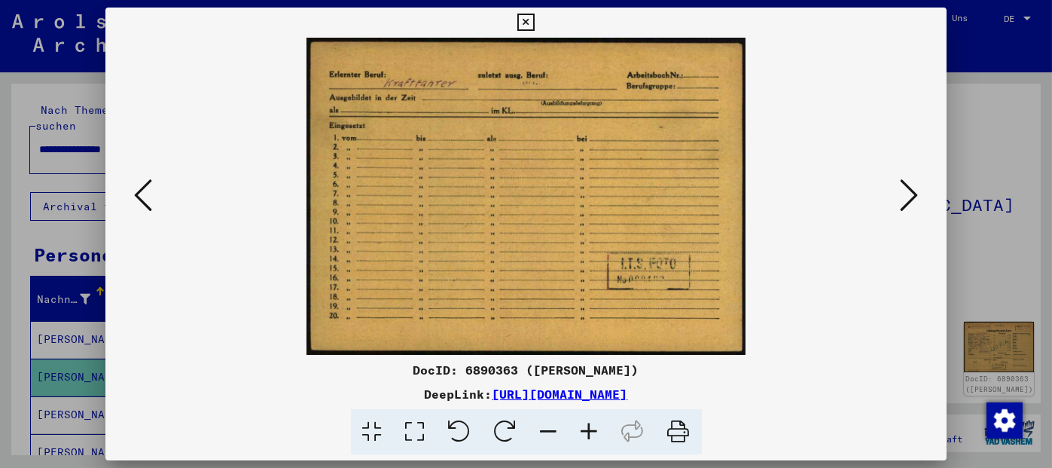
click at [906, 200] on icon at bounding box center [909, 195] width 18 height 36
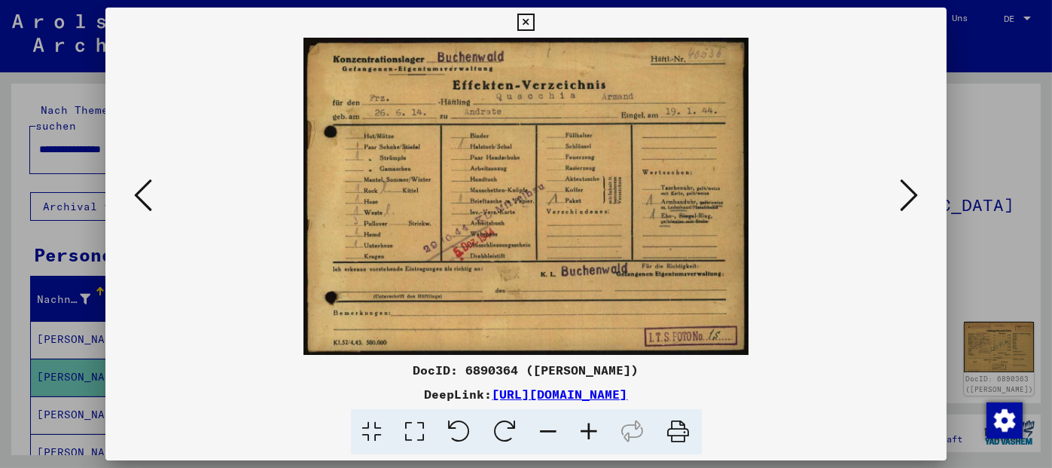
click at [528, 23] on icon at bounding box center [525, 23] width 17 height 18
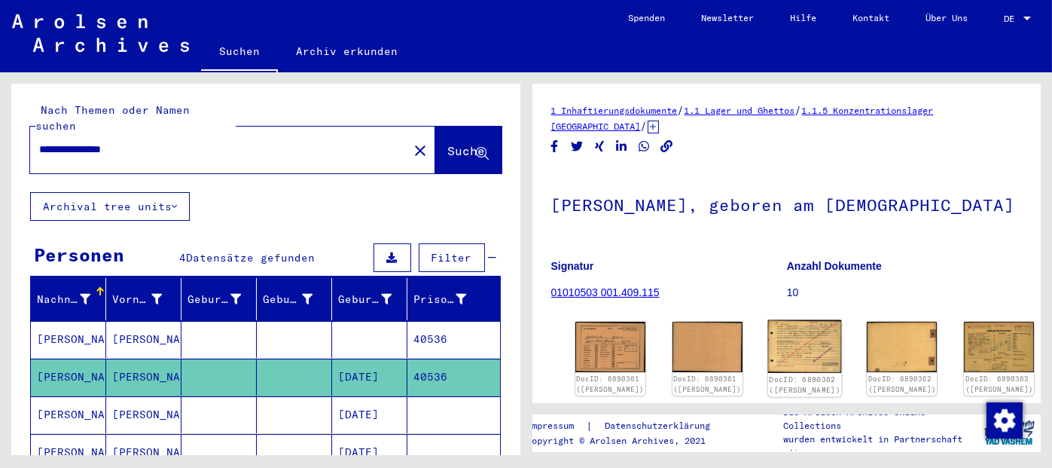
click at [768, 362] on img at bounding box center [805, 346] width 74 height 53
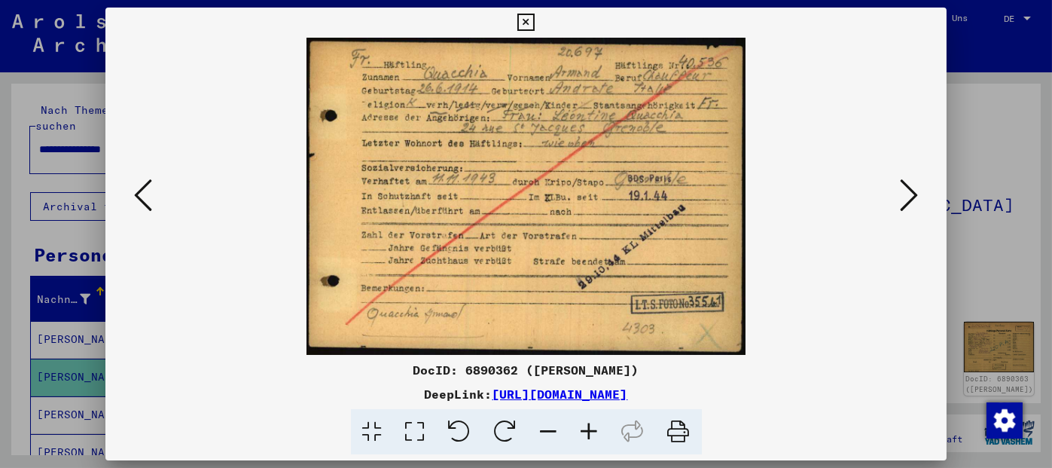
click at [904, 193] on icon at bounding box center [909, 195] width 18 height 36
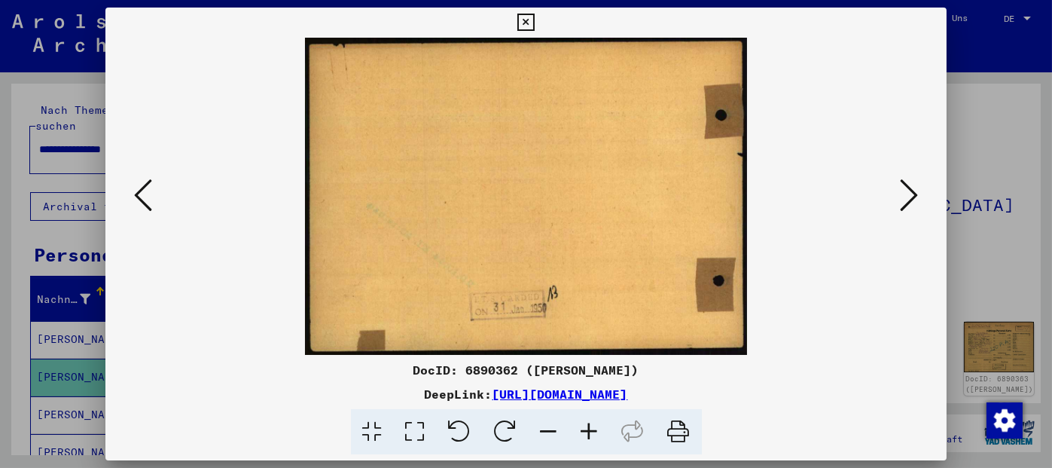
click at [904, 193] on icon at bounding box center [909, 195] width 18 height 36
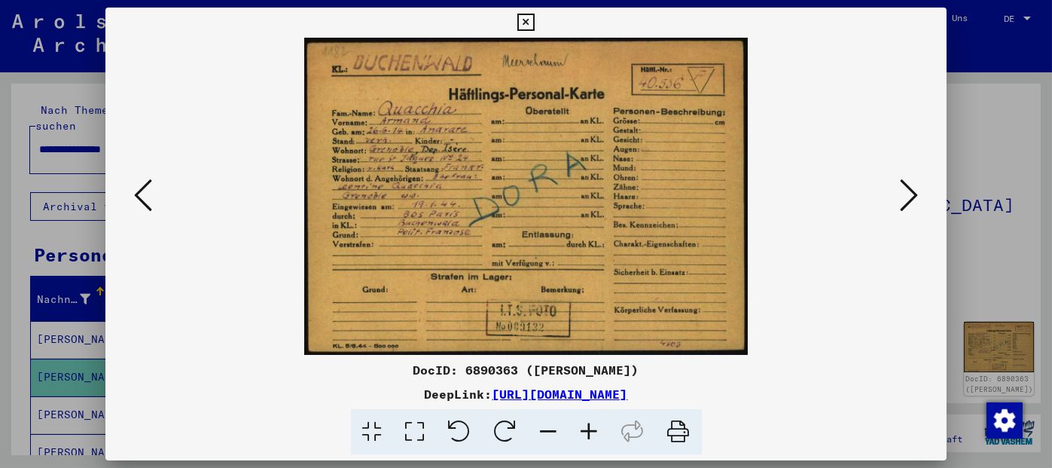
click at [905, 192] on icon at bounding box center [909, 195] width 18 height 36
